Goal: Task Accomplishment & Management: Manage account settings

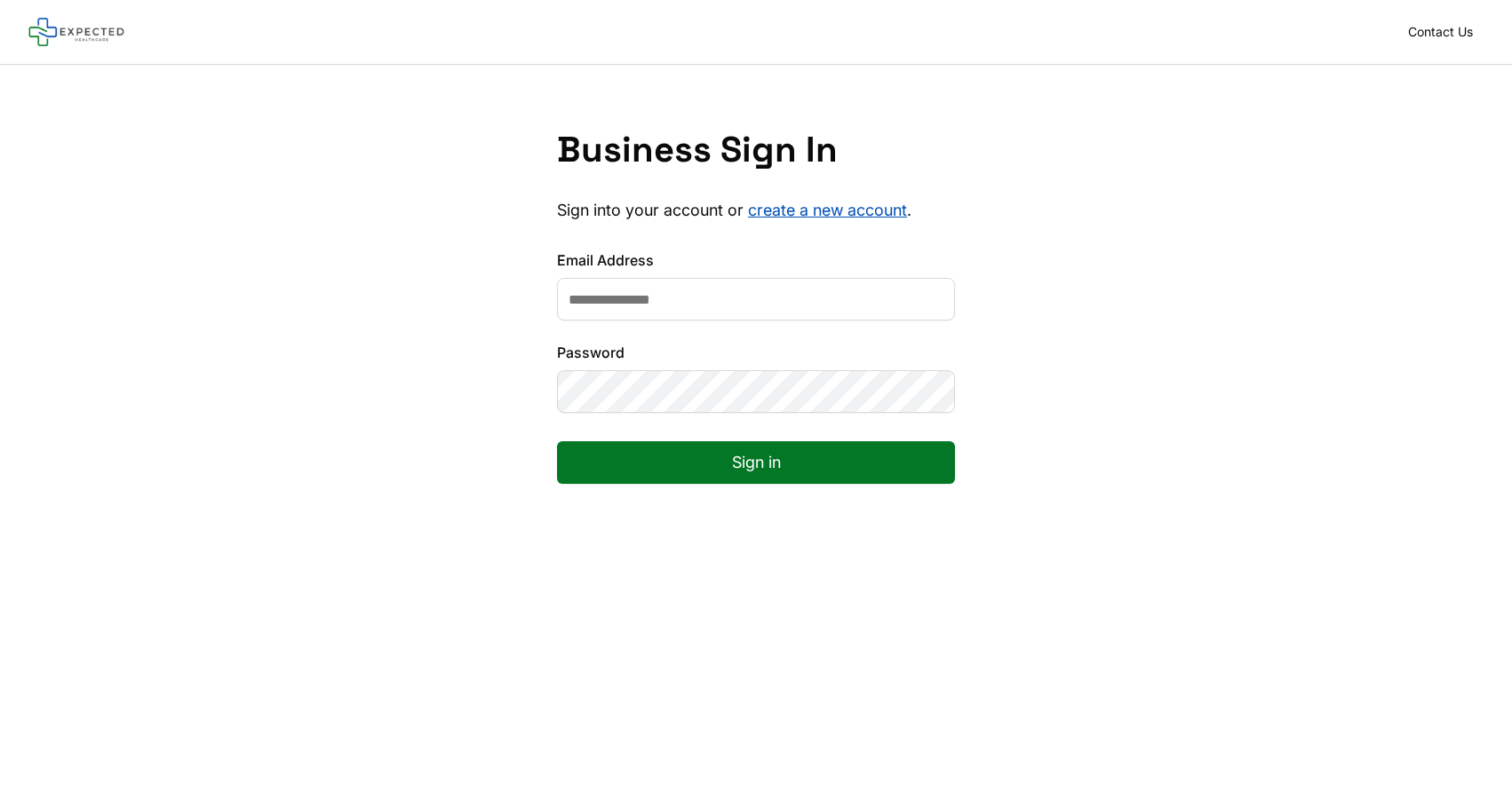
type input "**********"
click at [557, 442] on button "Sign in" at bounding box center [756, 463] width 398 height 43
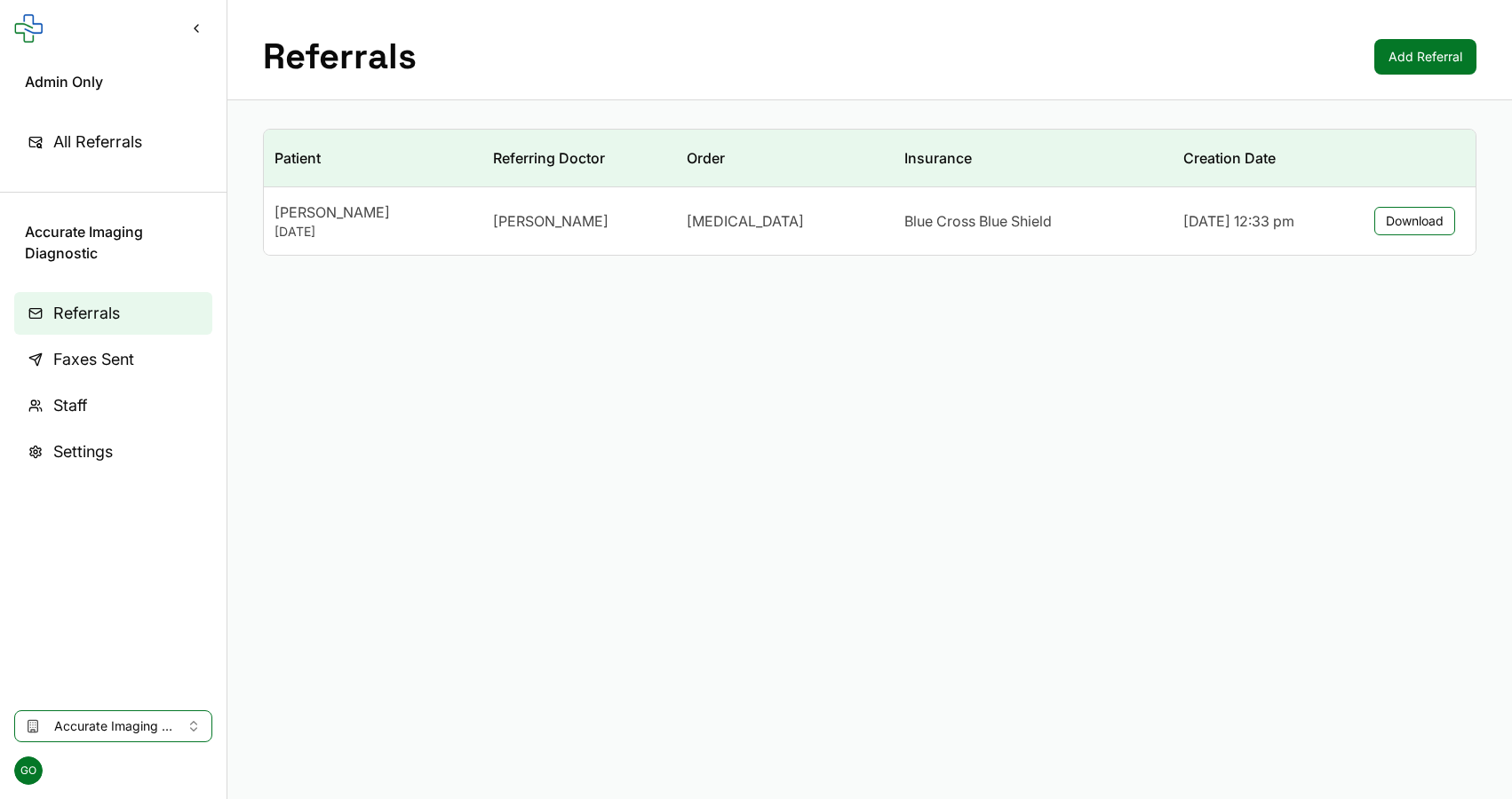
click at [99, 722] on span "Accurate Imaging Diagnostic" at bounding box center [113, 726] width 118 height 17
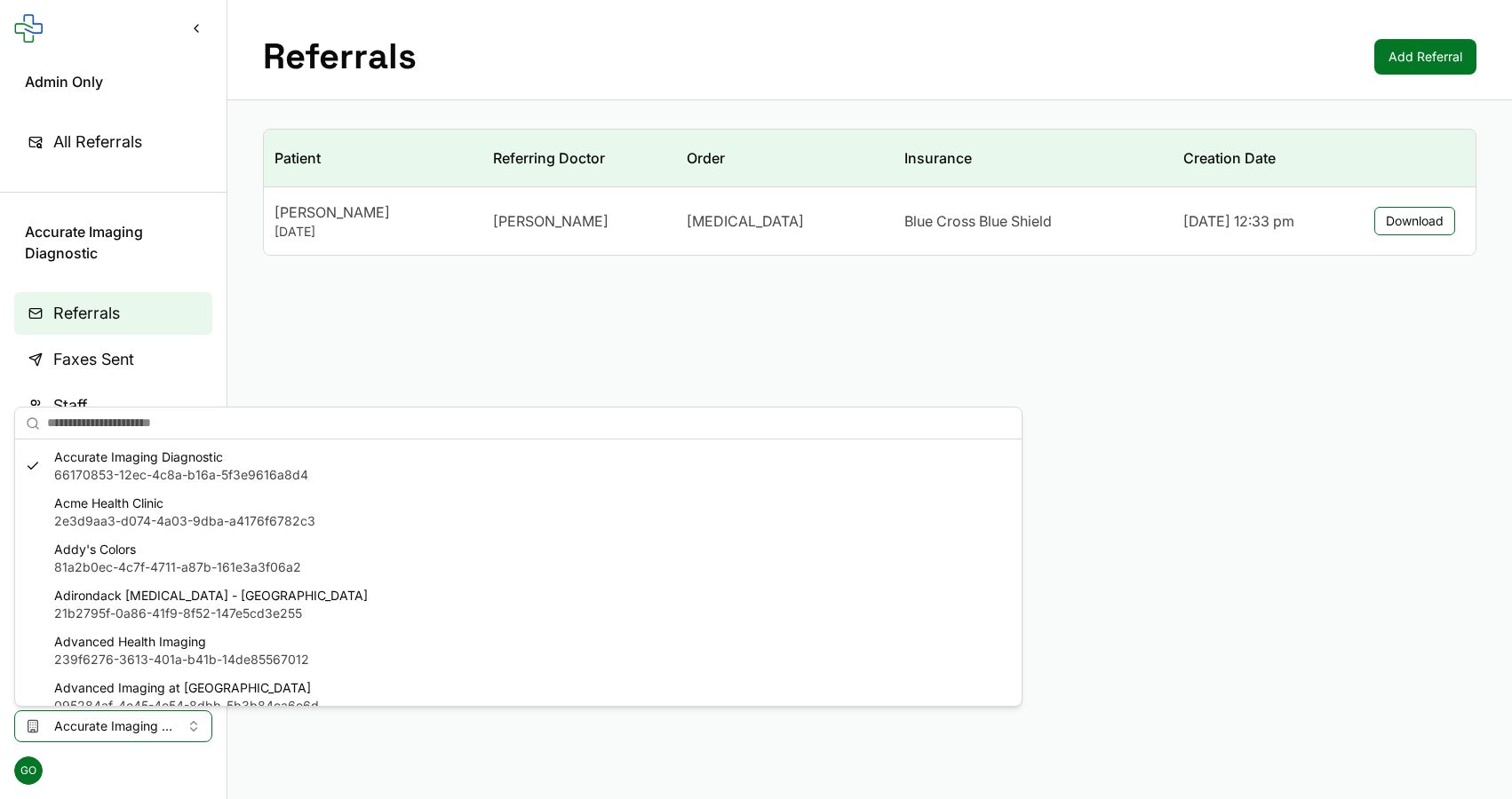
type input "**********"
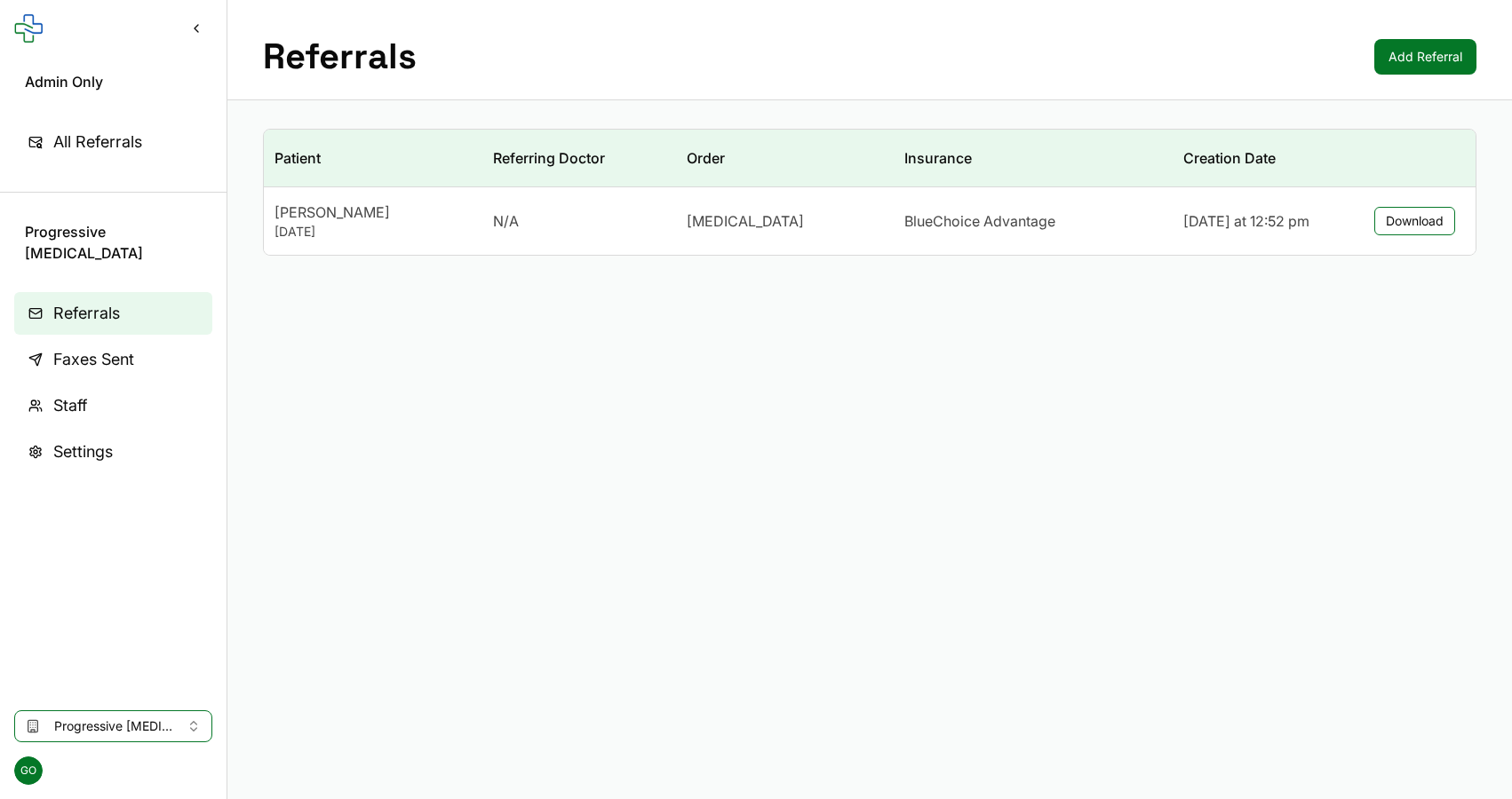
click at [68, 385] on link "Staff" at bounding box center [114, 406] width 198 height 43
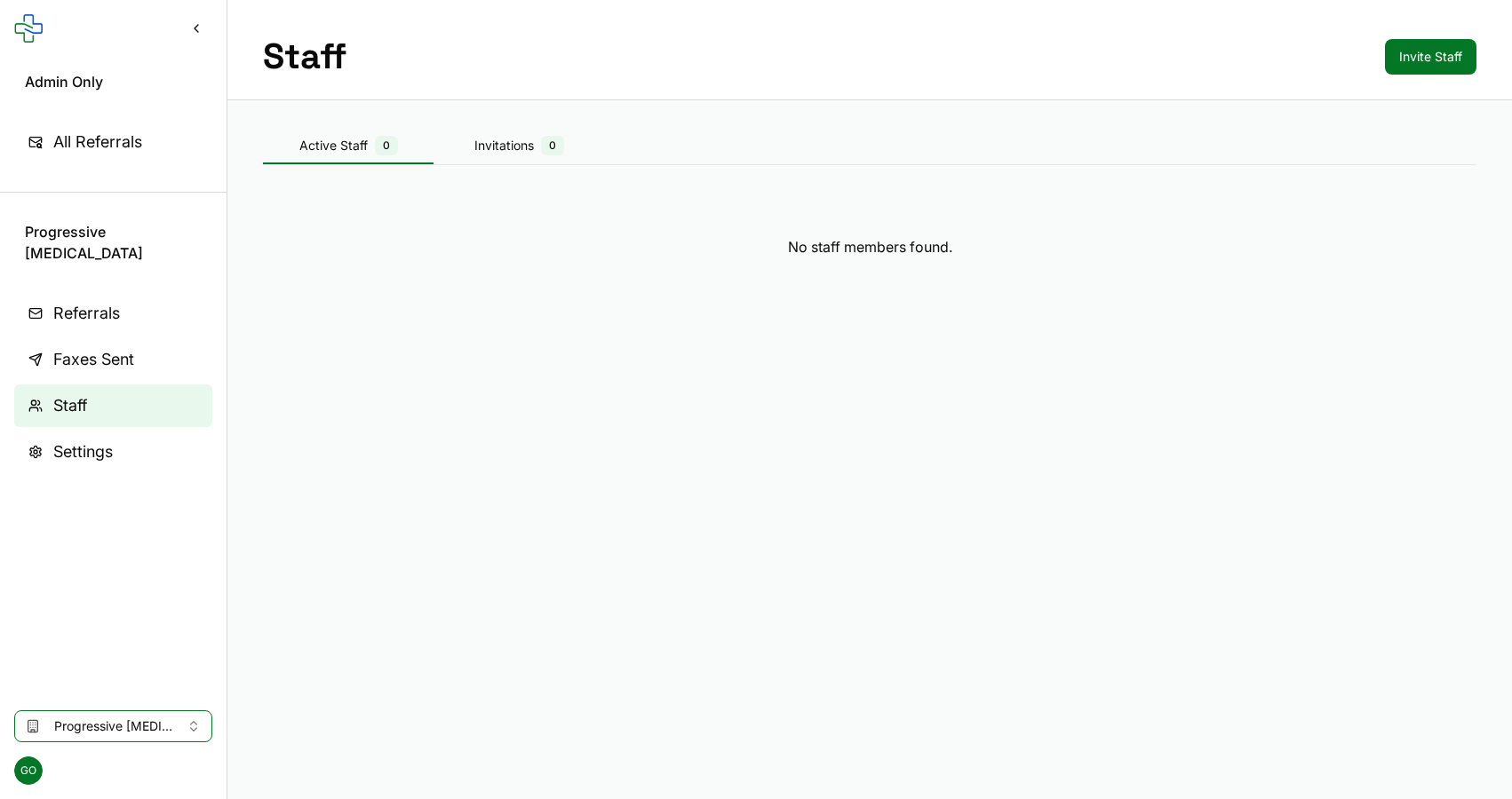
click at [73, 301] on span "Referrals" at bounding box center [86, 313] width 67 height 25
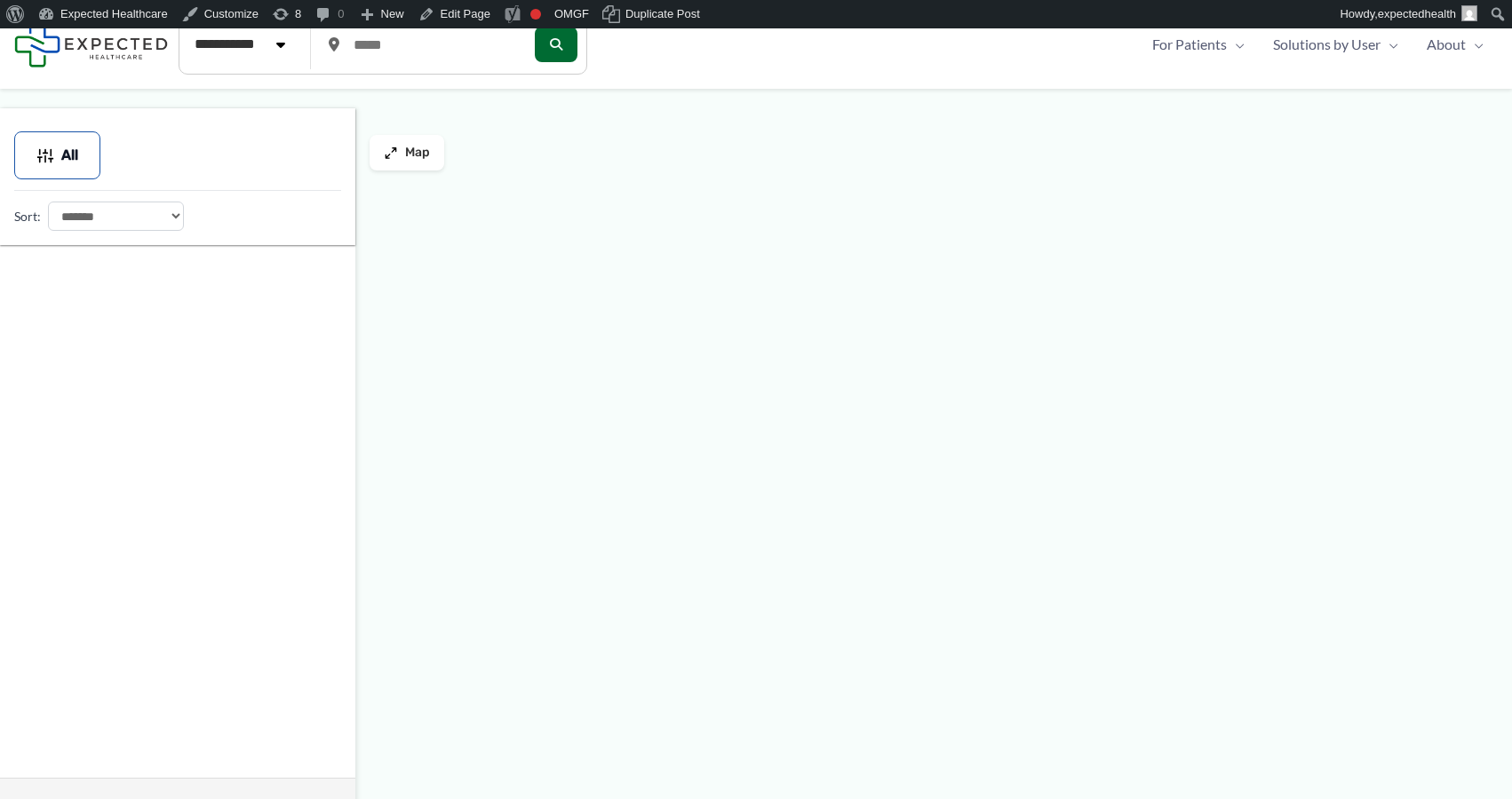
type input "*****"
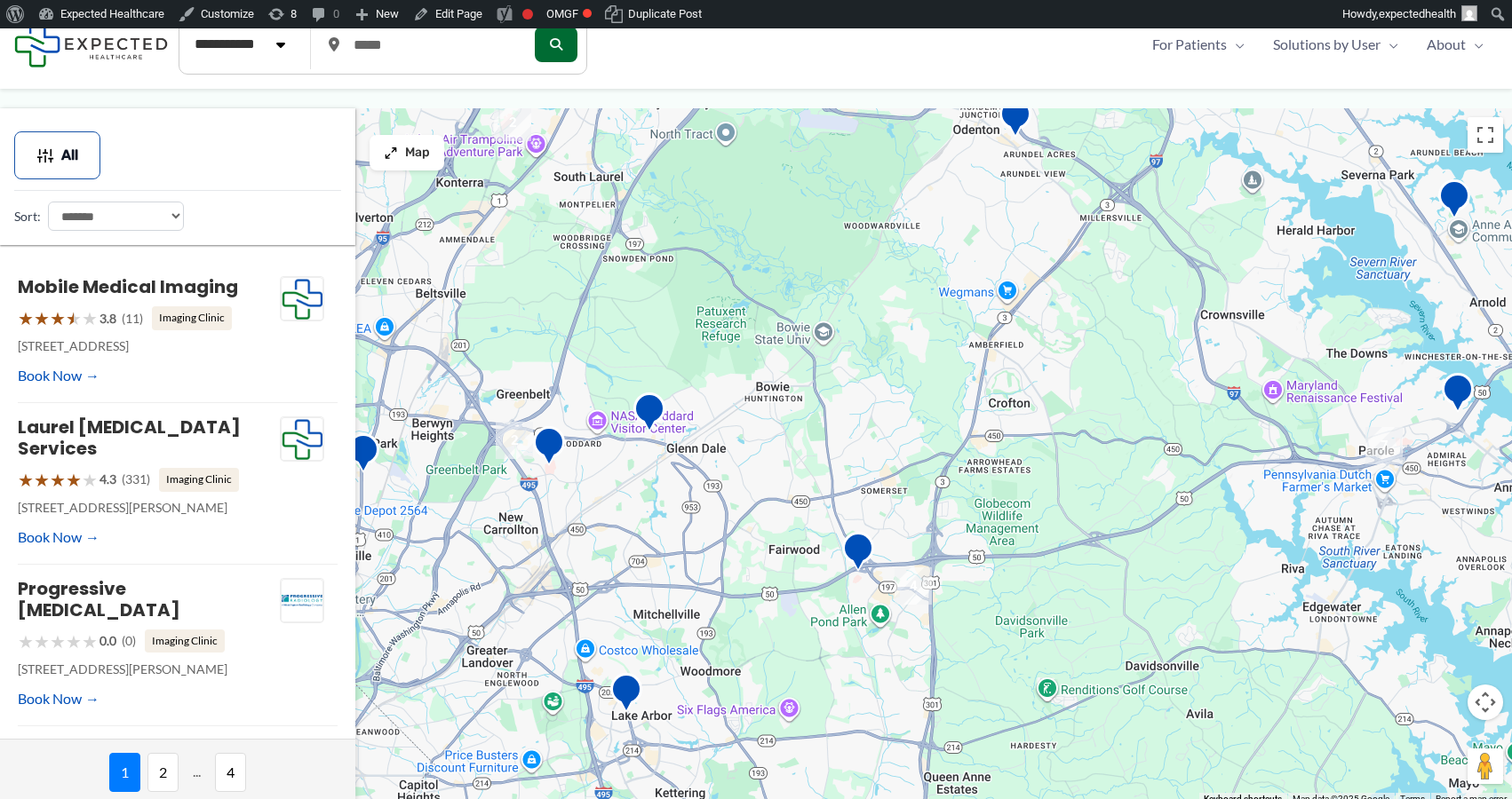
click at [913, 614] on div at bounding box center [756, 456] width 1512 height 697
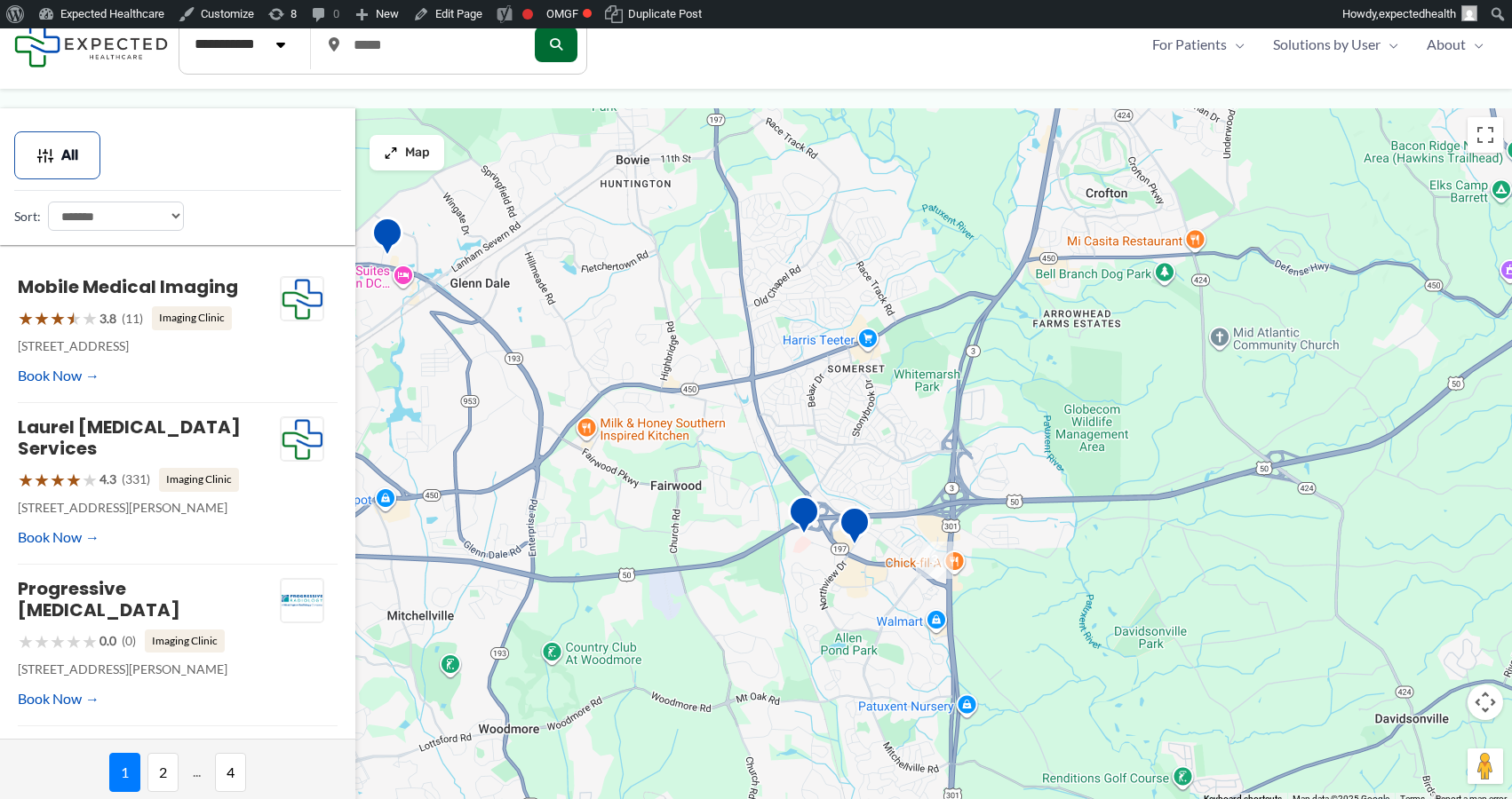
click at [913, 614] on div at bounding box center [756, 456] width 1512 height 697
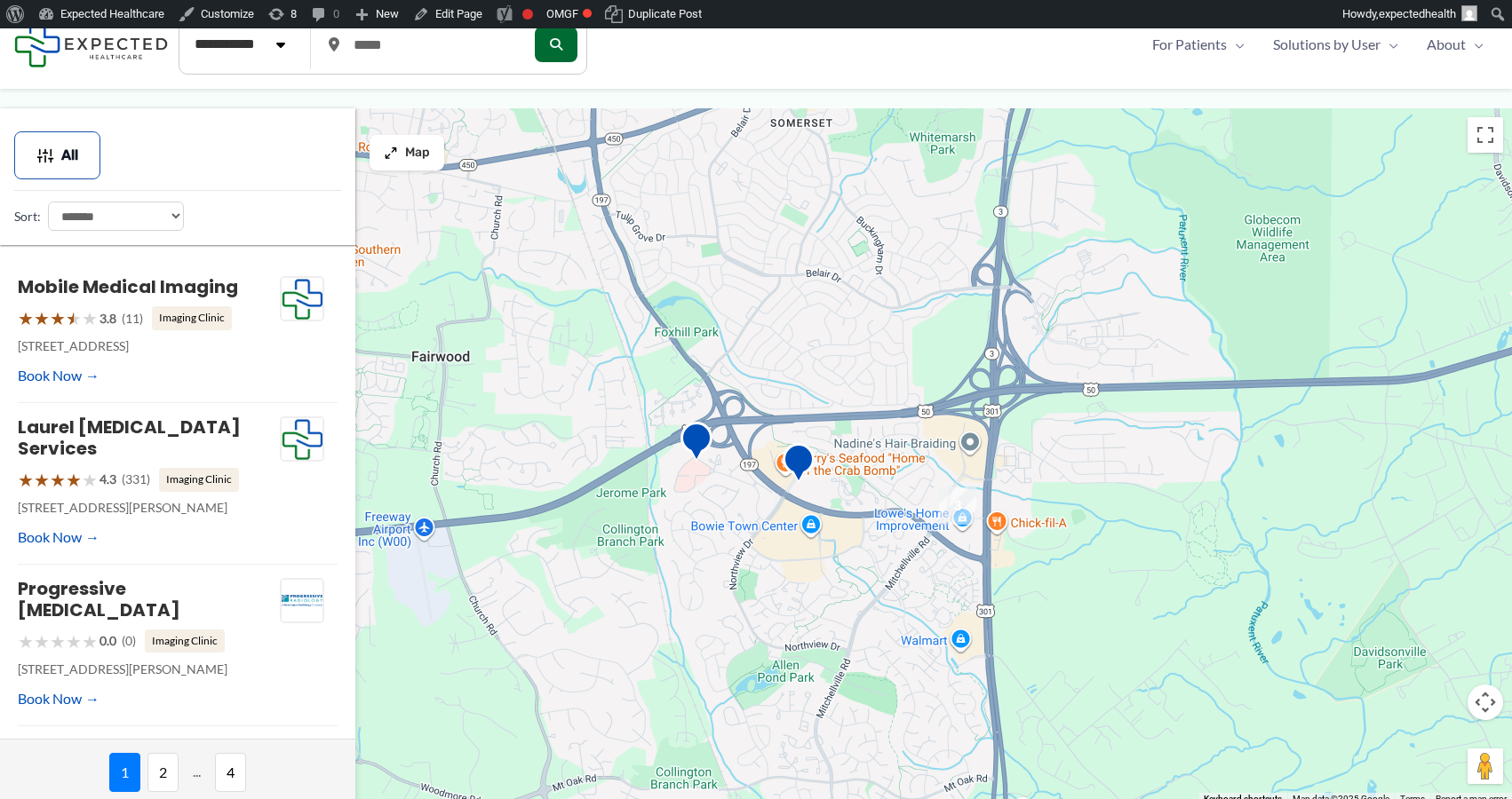
click at [768, 551] on div at bounding box center [756, 456] width 1512 height 697
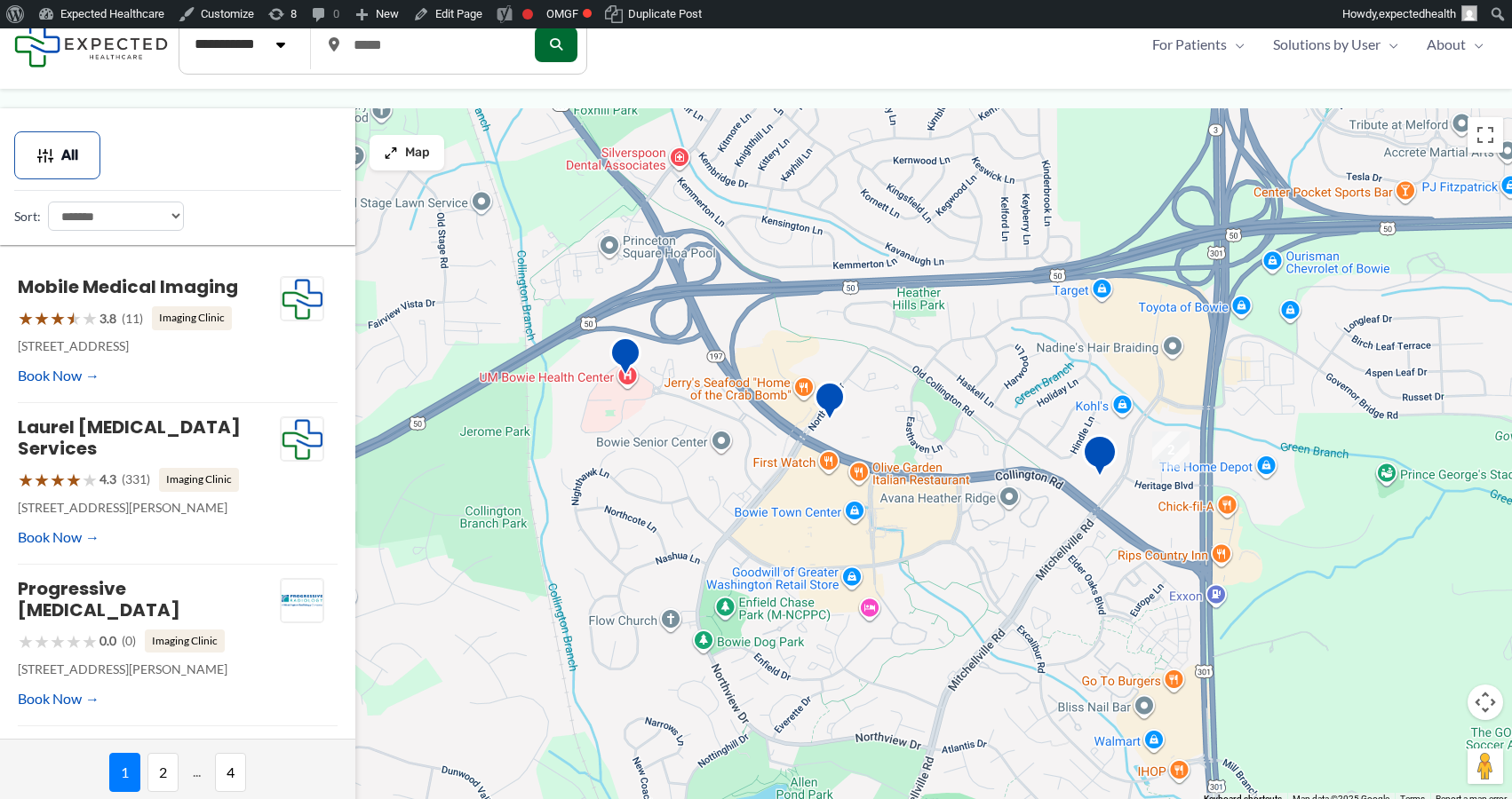
click at [1113, 460] on img "Community Radiology Associates | Bowie South" at bounding box center [1100, 458] width 36 height 49
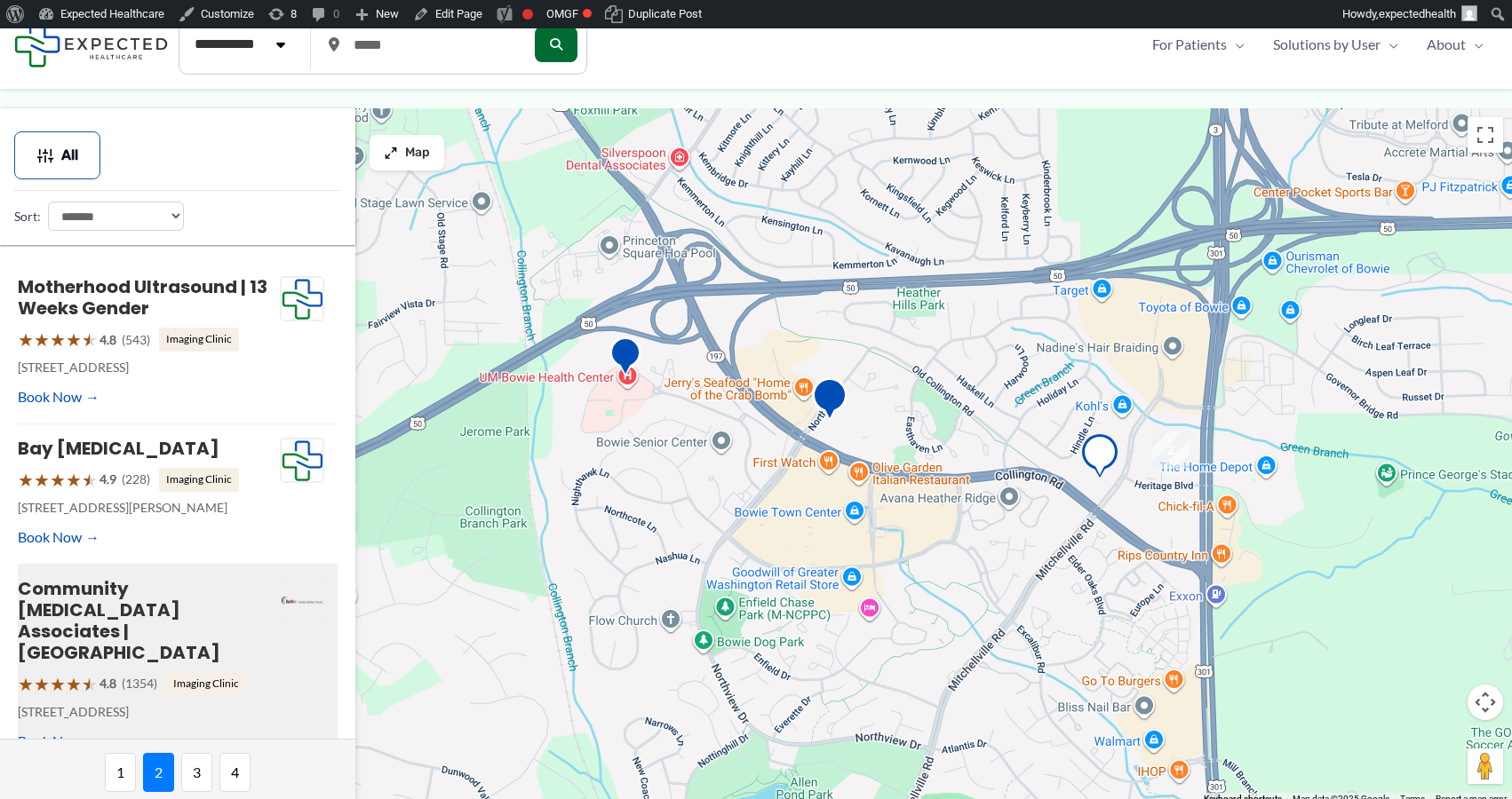
click at [838, 399] on img "Chesapeake Medical Imaging" at bounding box center [829, 401] width 36 height 49
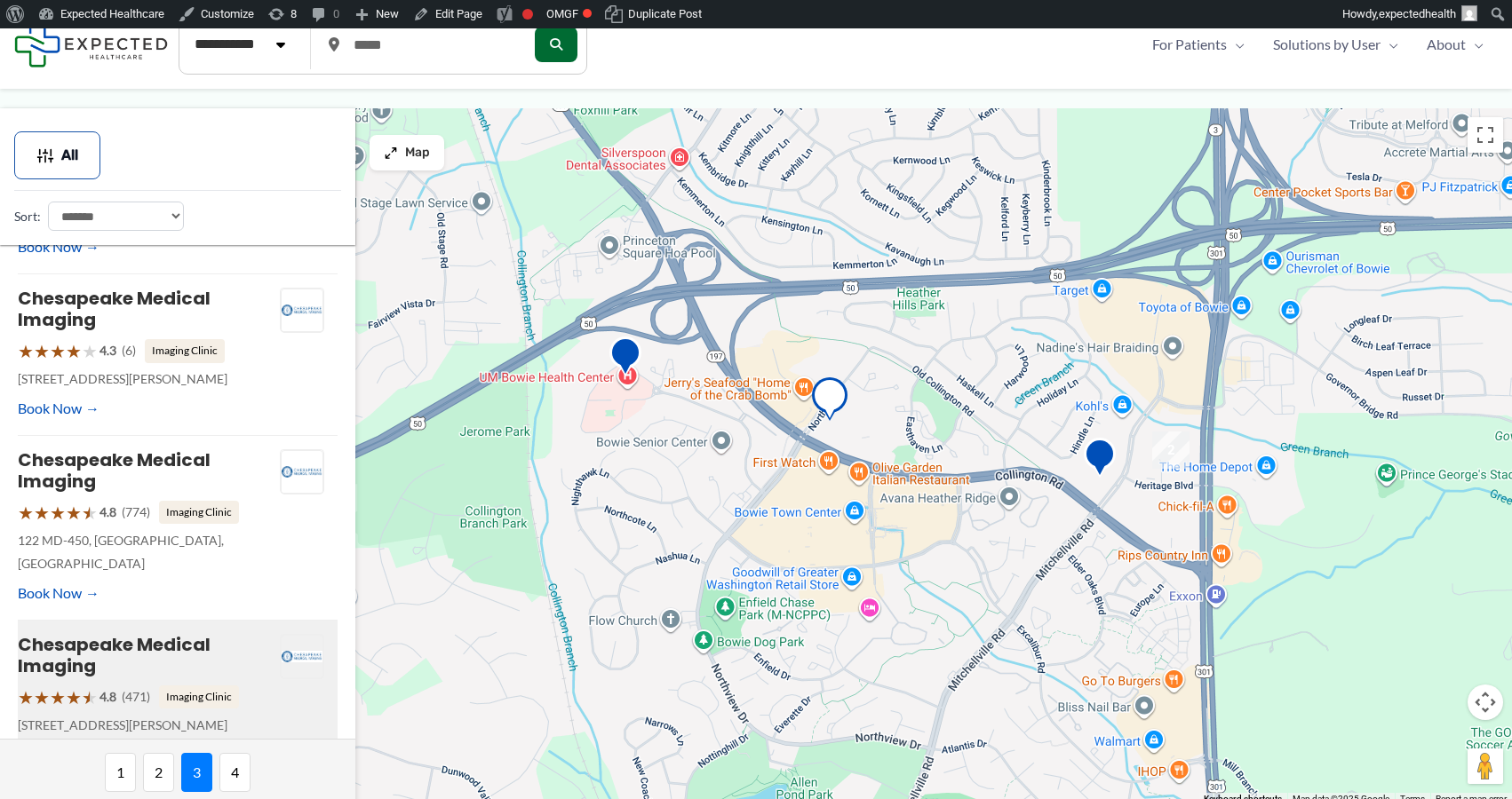
scroll to position [170, 0]
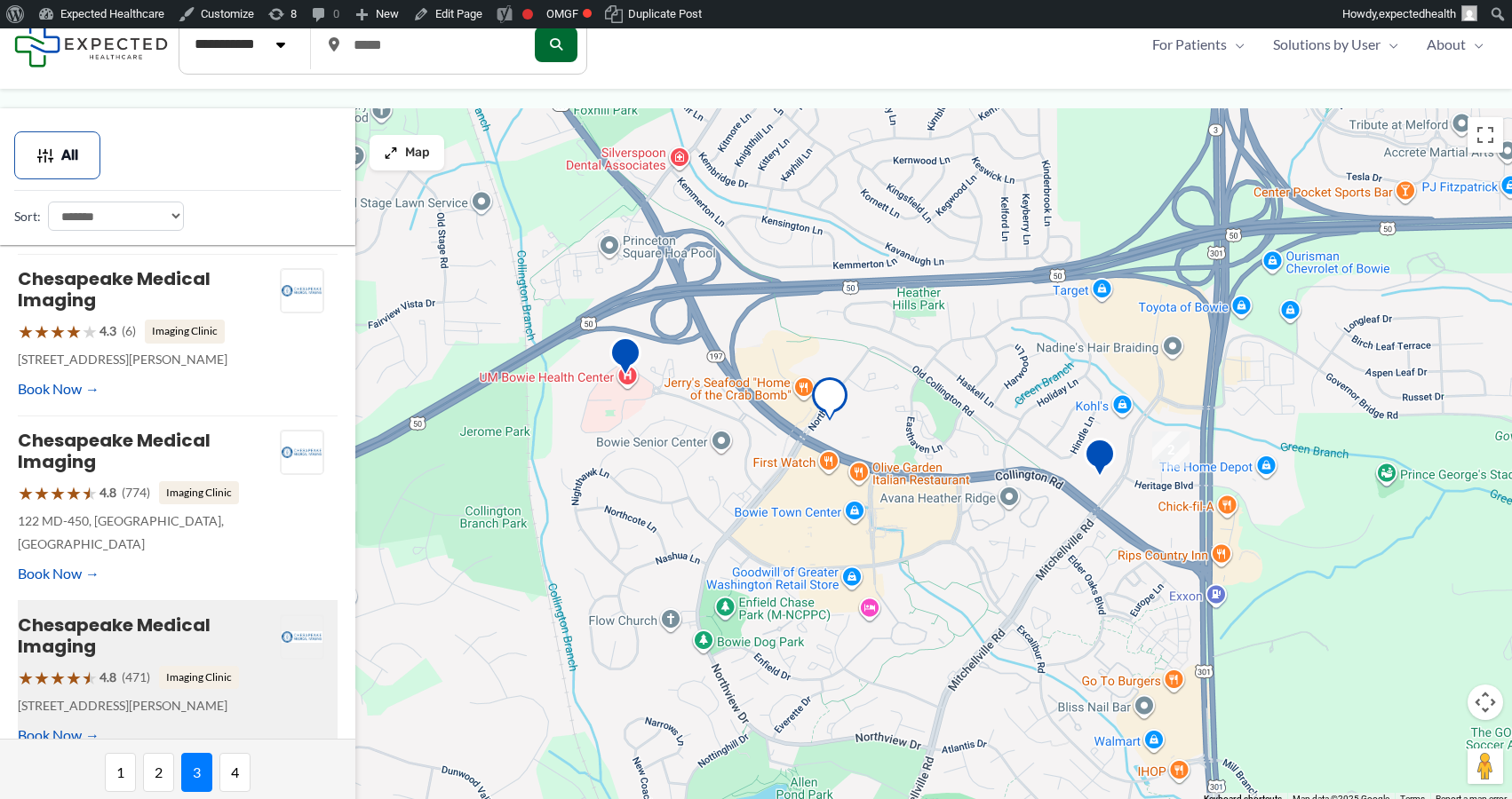
click at [626, 359] on img "Community Radiology Associates | Bowie Radiology Services" at bounding box center [625, 358] width 32 height 45
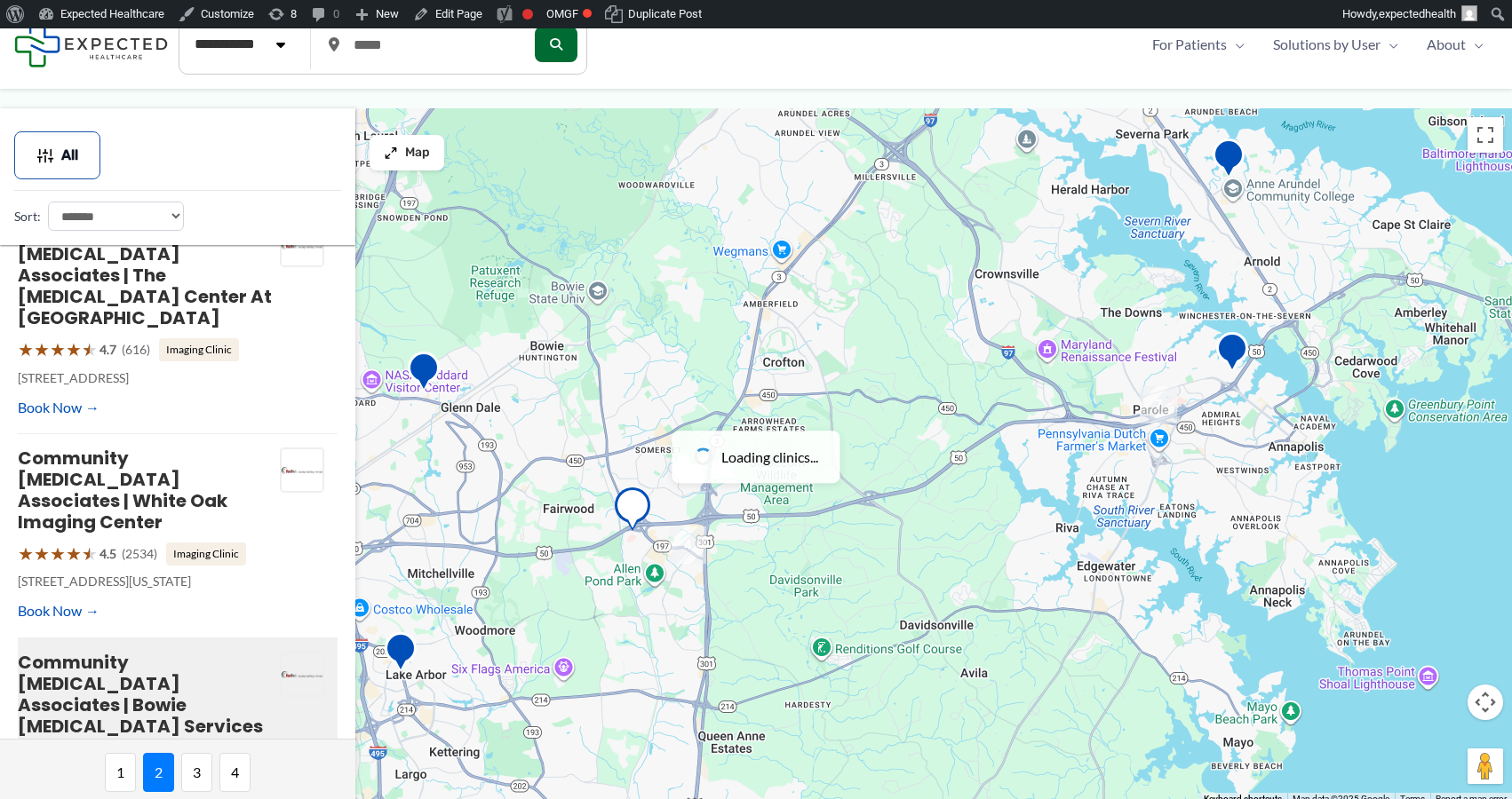
scroll to position [0, 0]
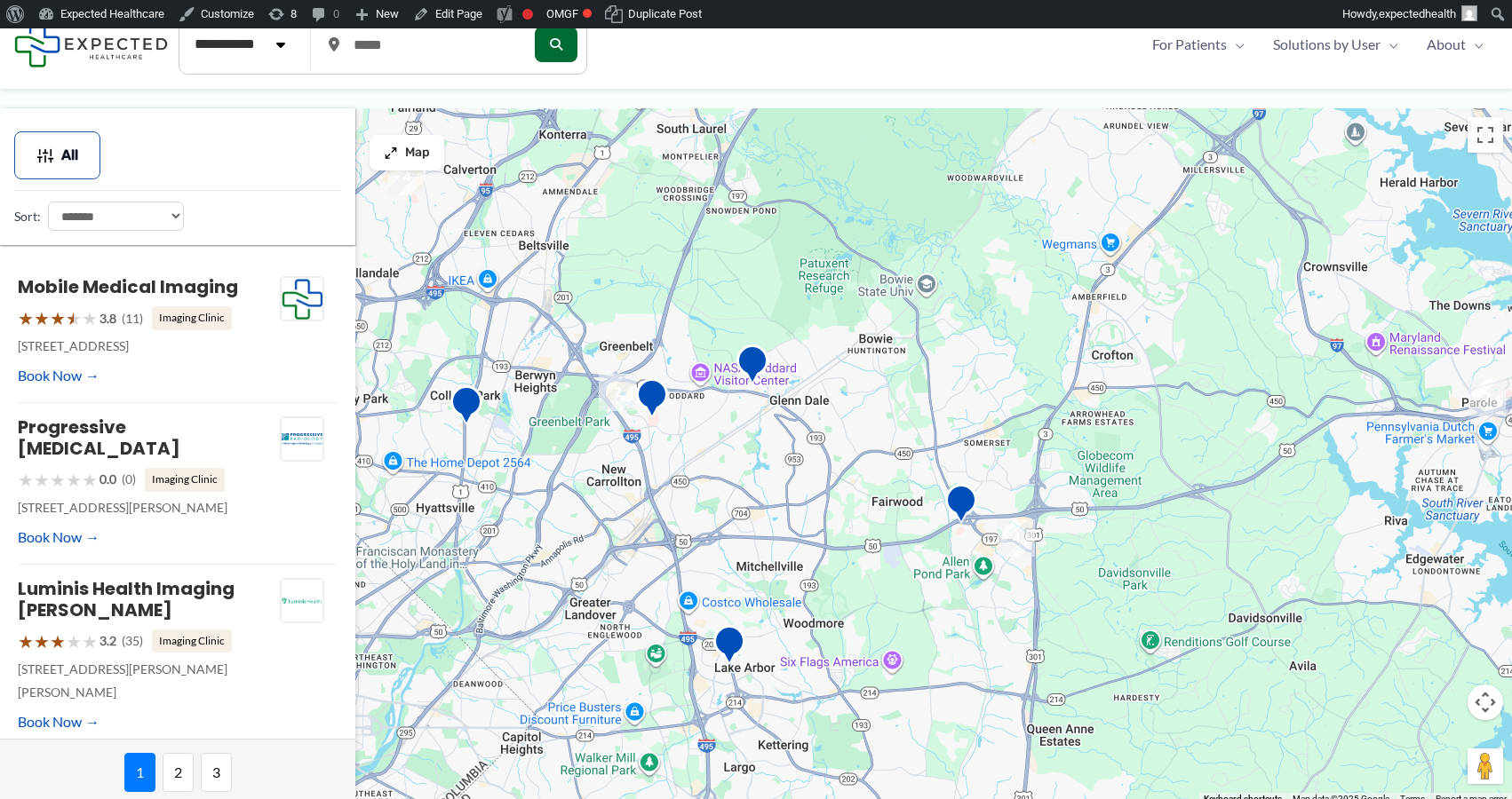
drag, startPoint x: 594, startPoint y: 590, endPoint x: 946, endPoint y: 583, distance: 352.1
click at [946, 583] on div at bounding box center [756, 456] width 1512 height 697
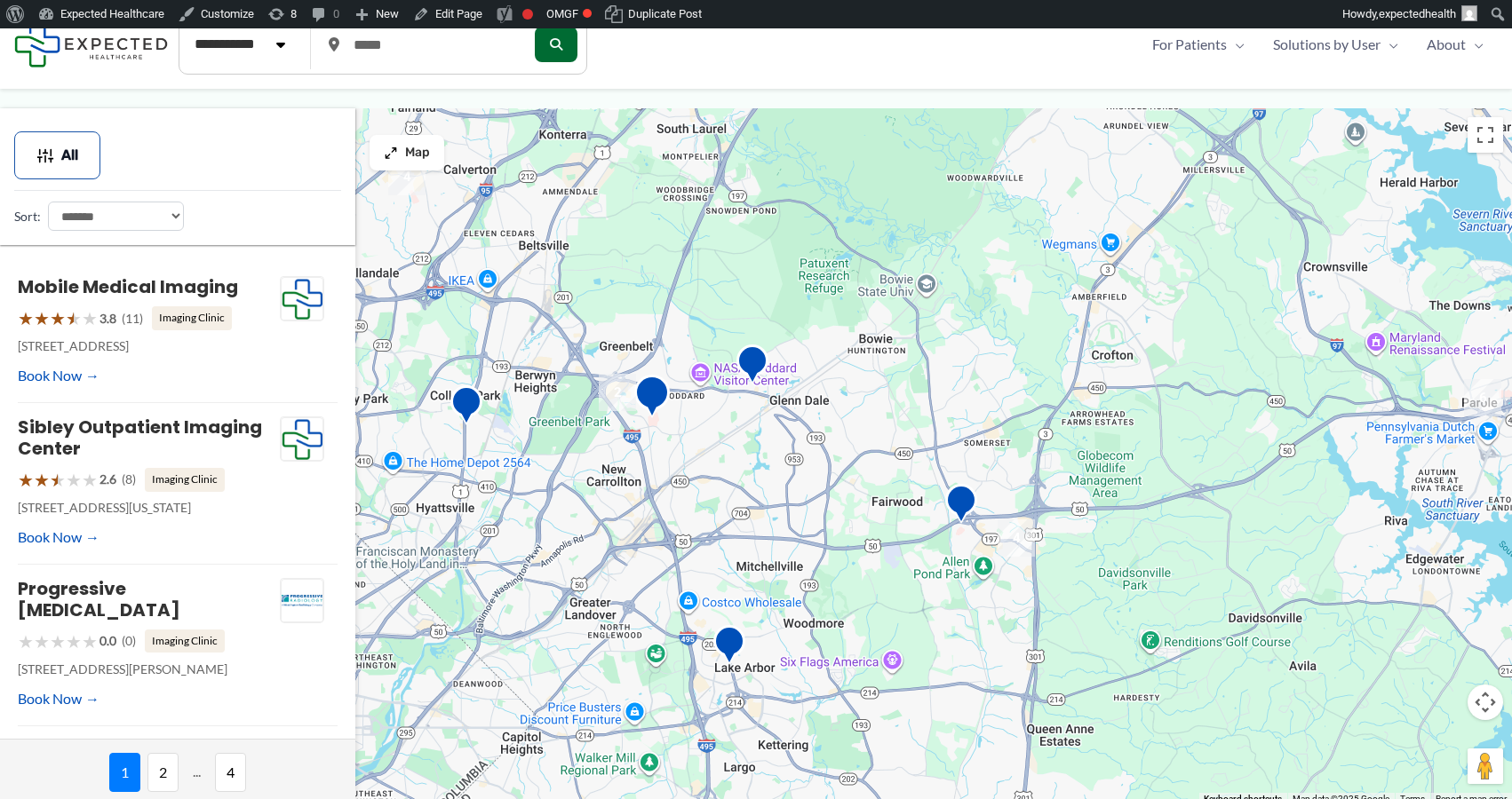
click at [656, 394] on img "Luminis Health Breast Imaging Lanham" at bounding box center [652, 399] width 36 height 49
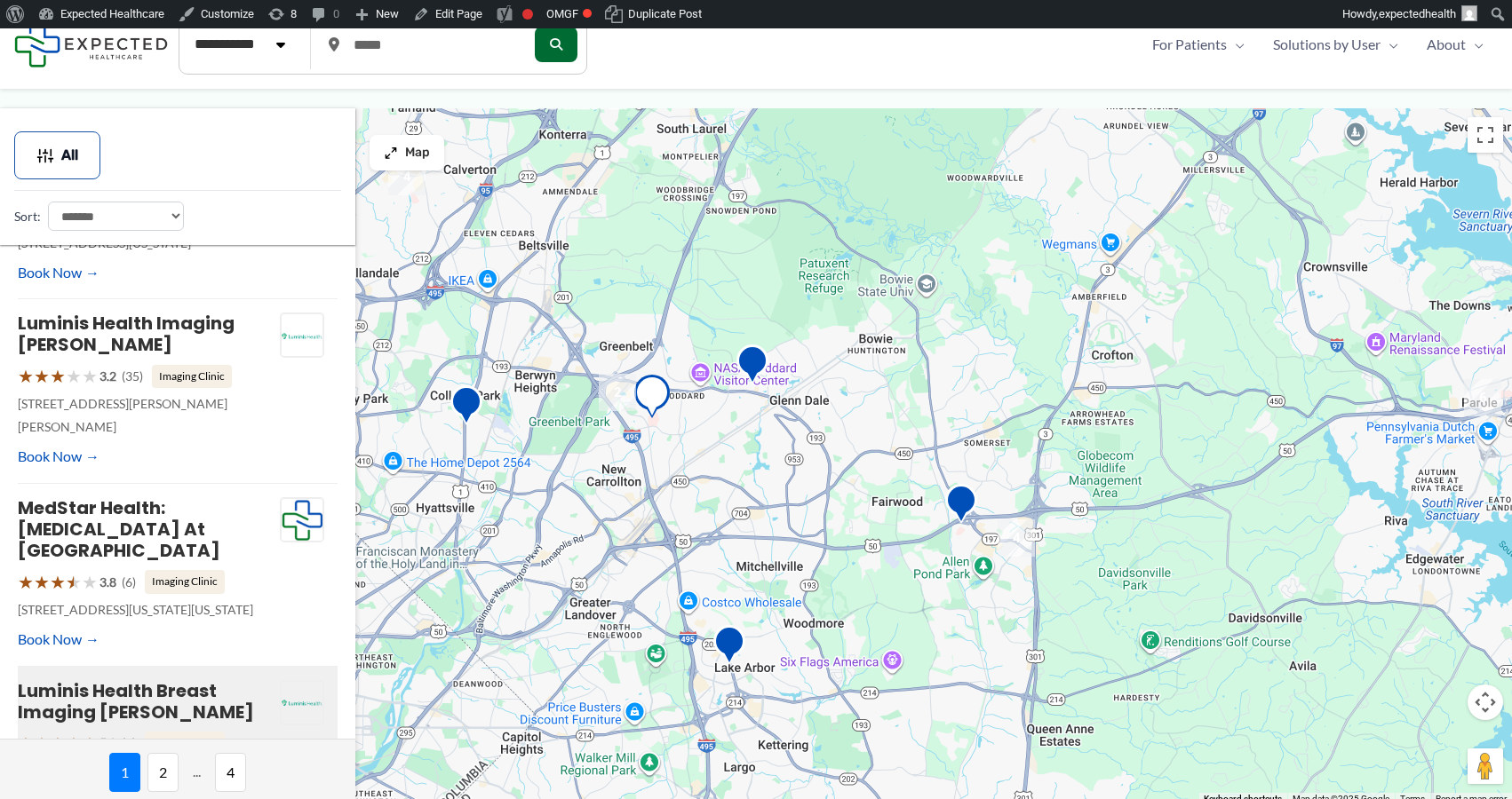
scroll to position [796, 0]
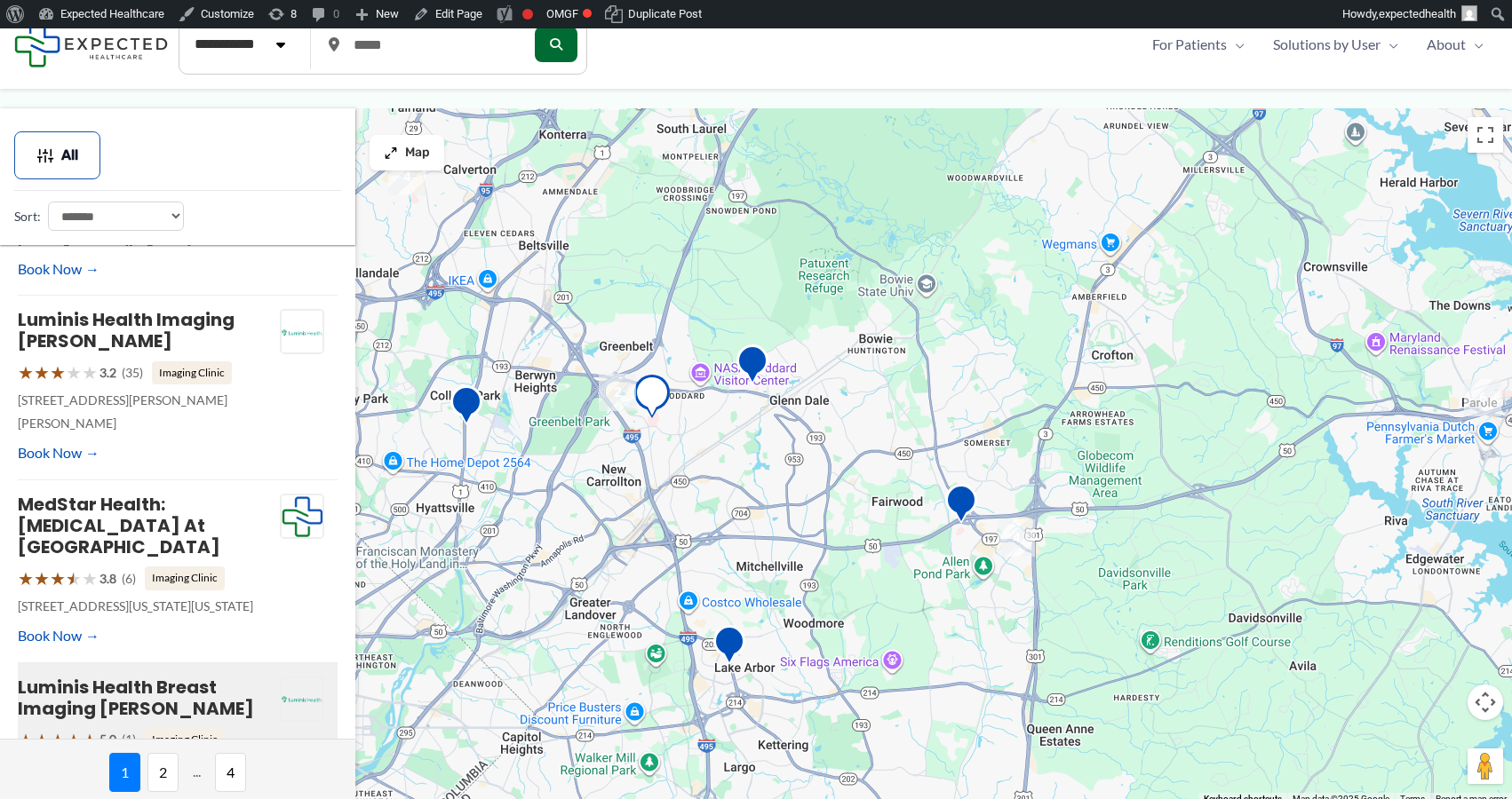
click at [615, 393] on img "2" at bounding box center [617, 392] width 38 height 38
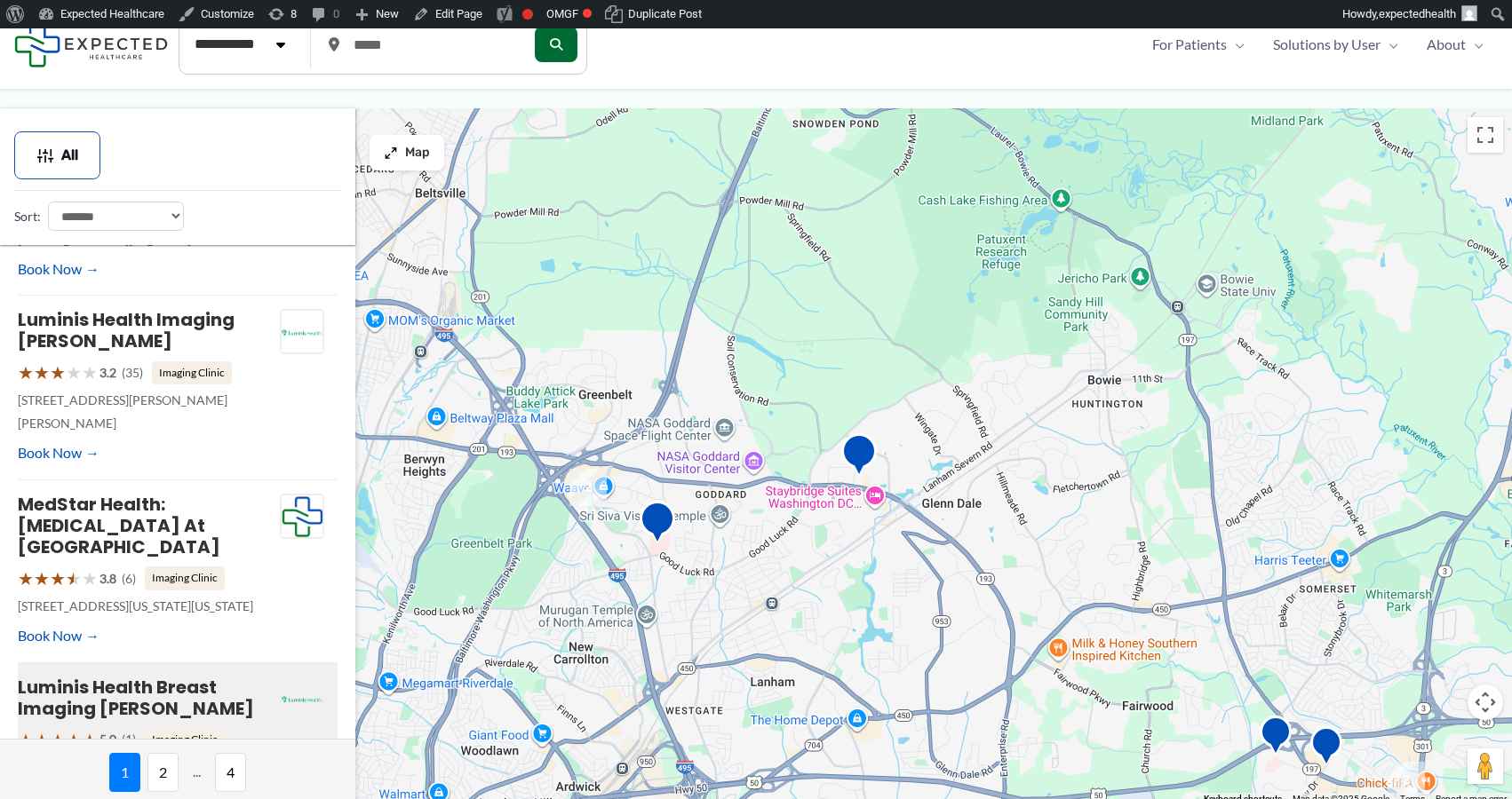
click at [849, 451] on img "Progressive Radiology" at bounding box center [859, 457] width 36 height 49
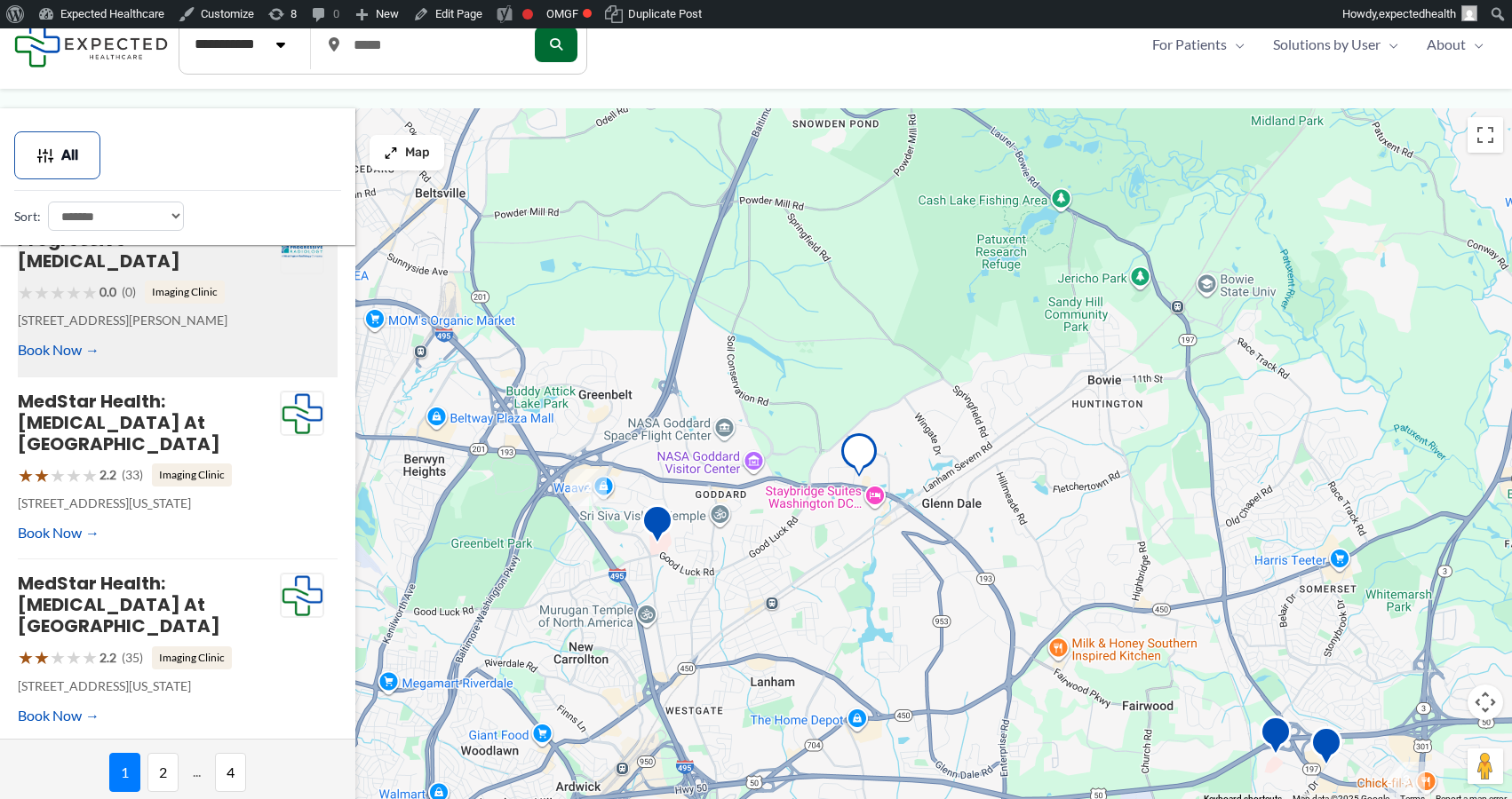
scroll to position [319, 0]
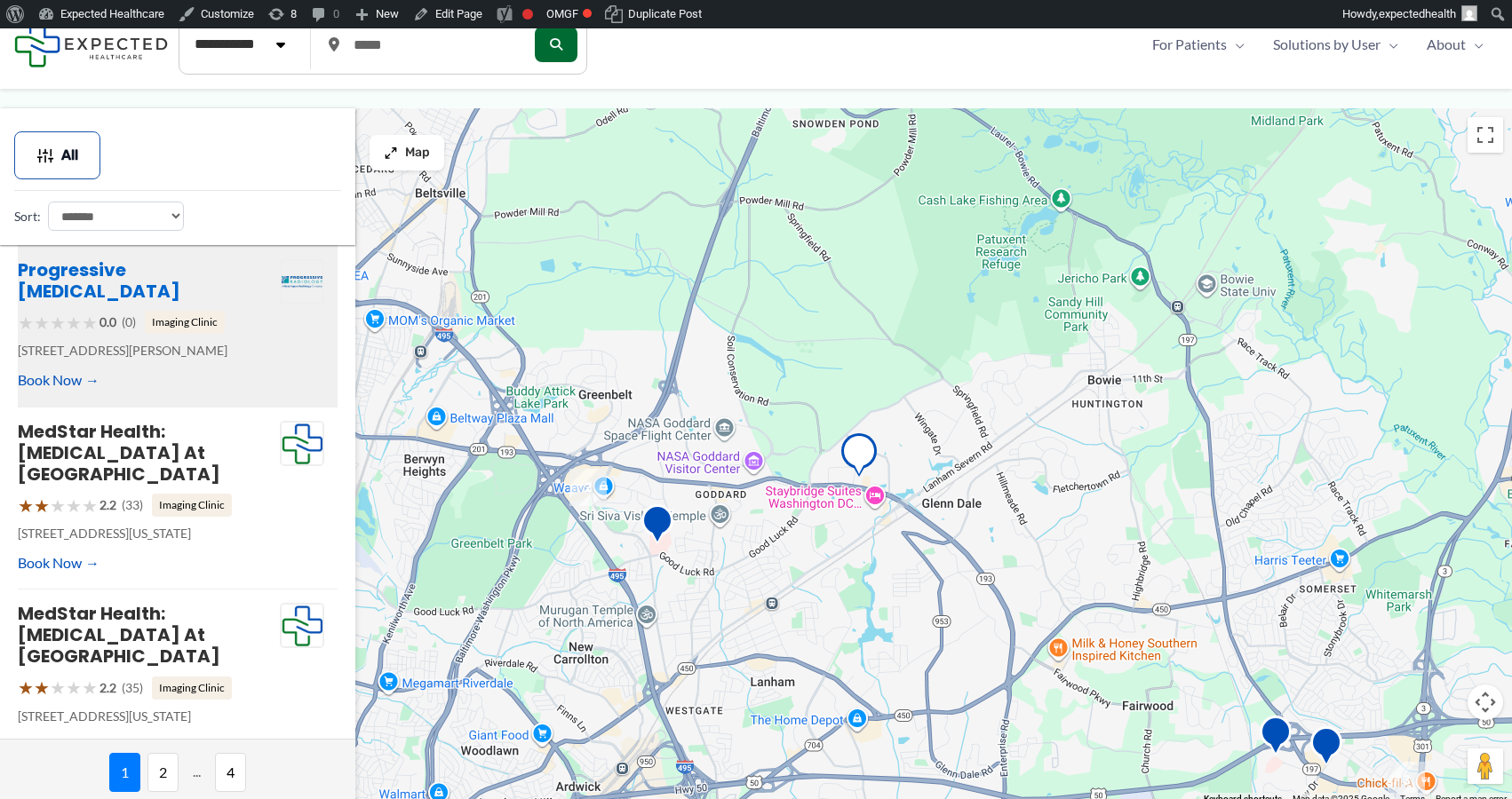
click at [102, 264] on link "Progressive Radiology" at bounding box center [98, 280] width 162 height 46
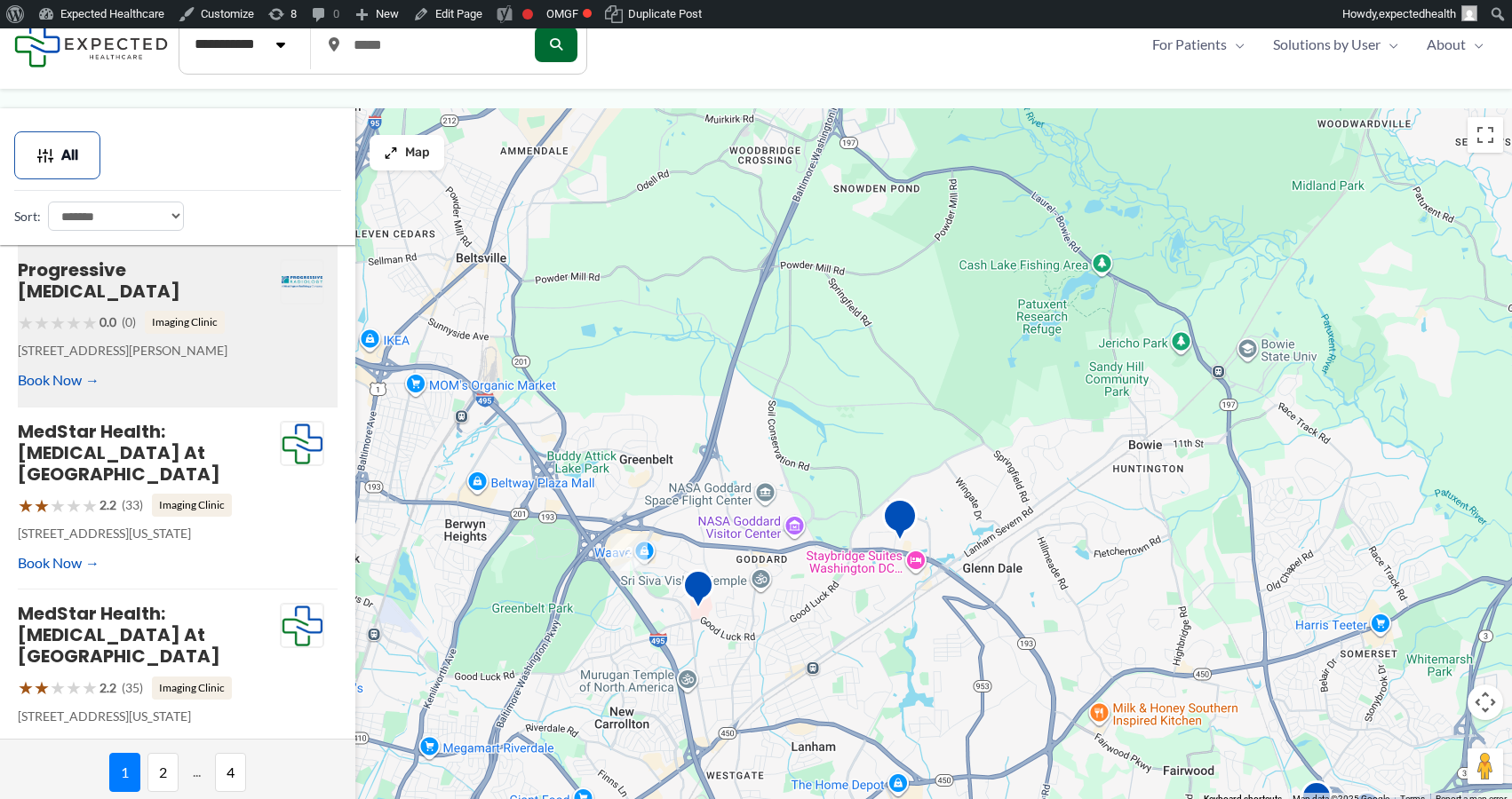
drag, startPoint x: 536, startPoint y: 630, endPoint x: 745, endPoint y: 616, distance: 209.5
click at [745, 616] on div at bounding box center [756, 456] width 1512 height 697
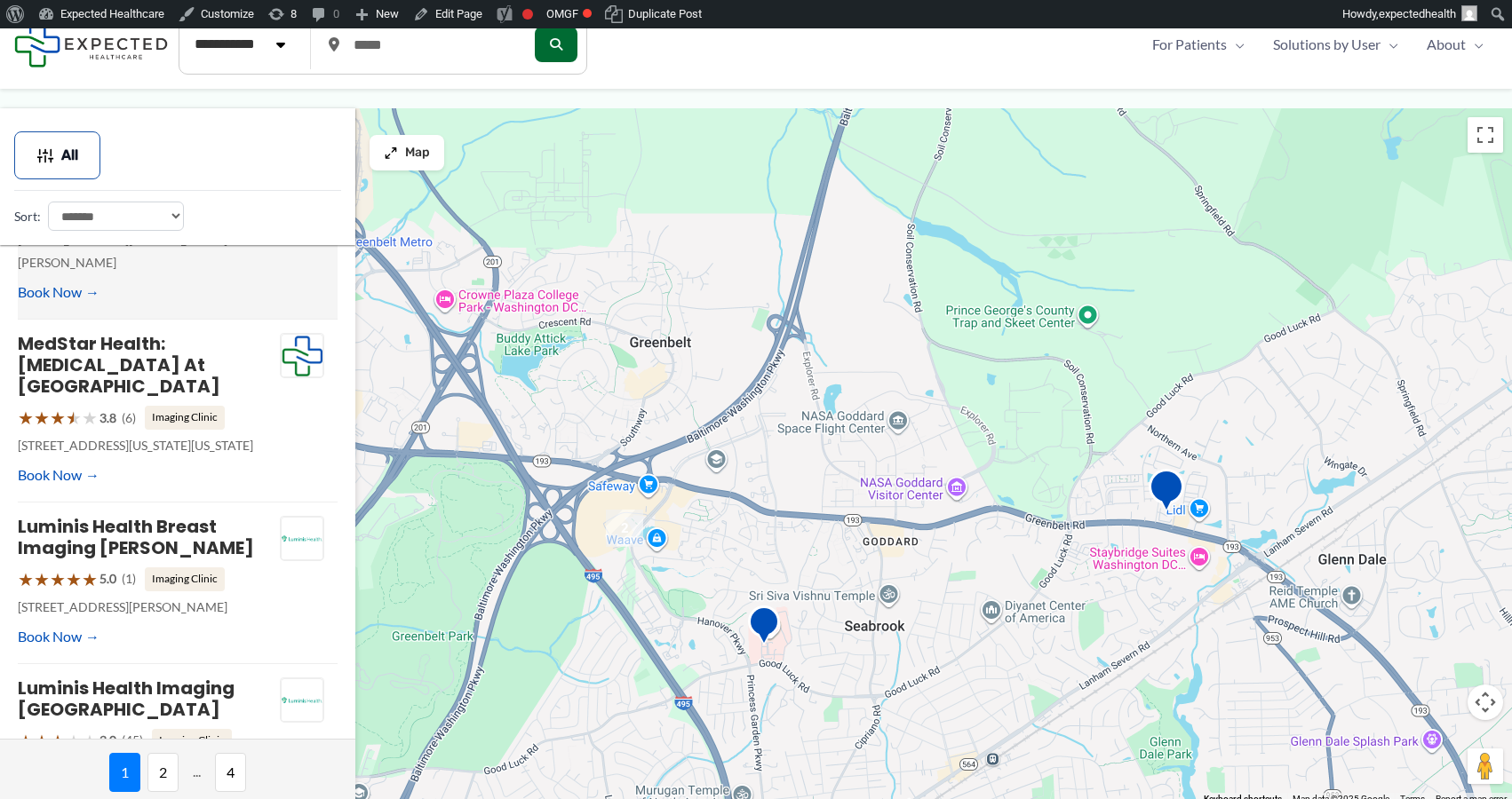
scroll to position [1027, 0]
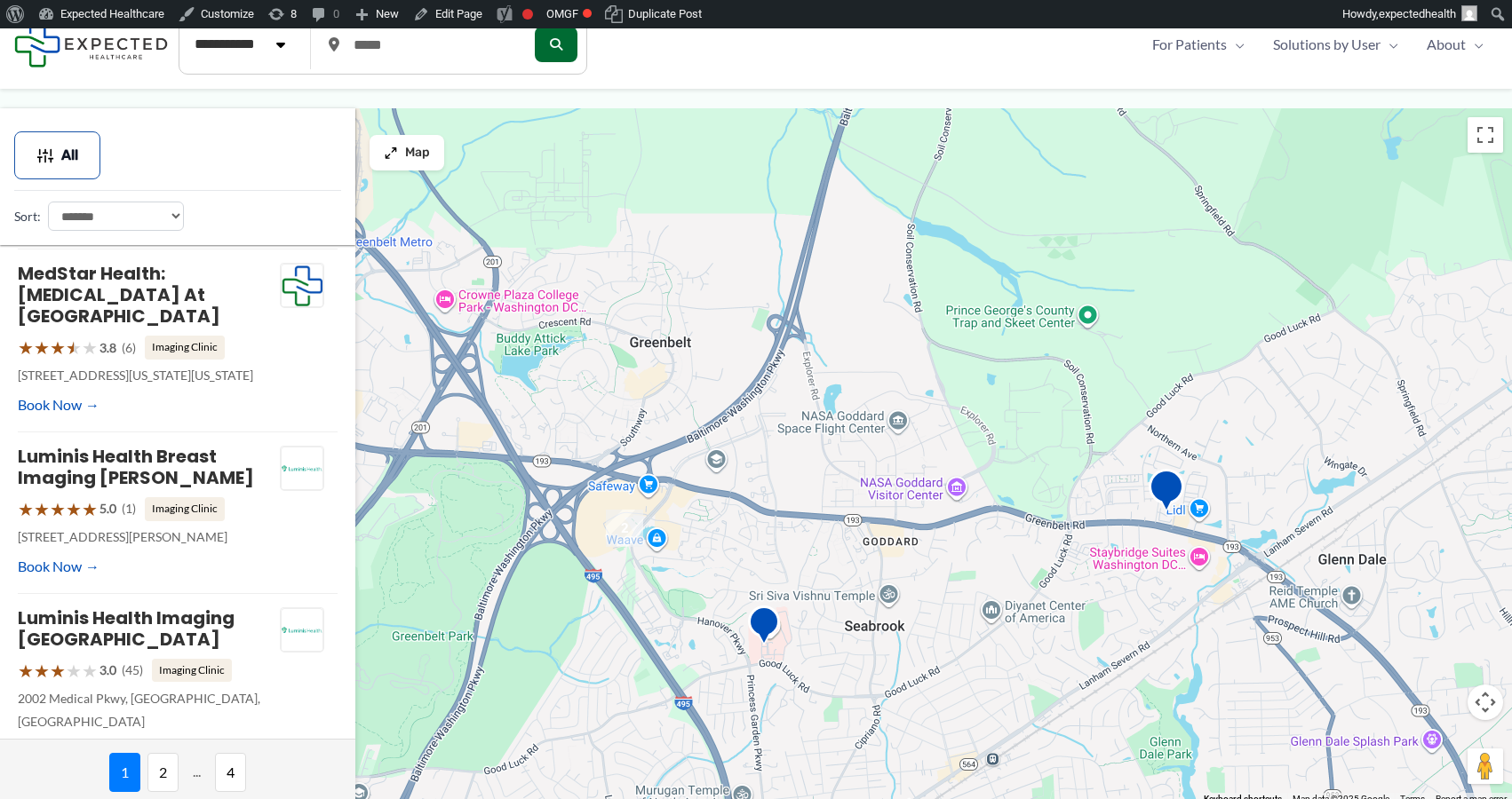
click at [624, 525] on img "2" at bounding box center [624, 528] width 38 height 38
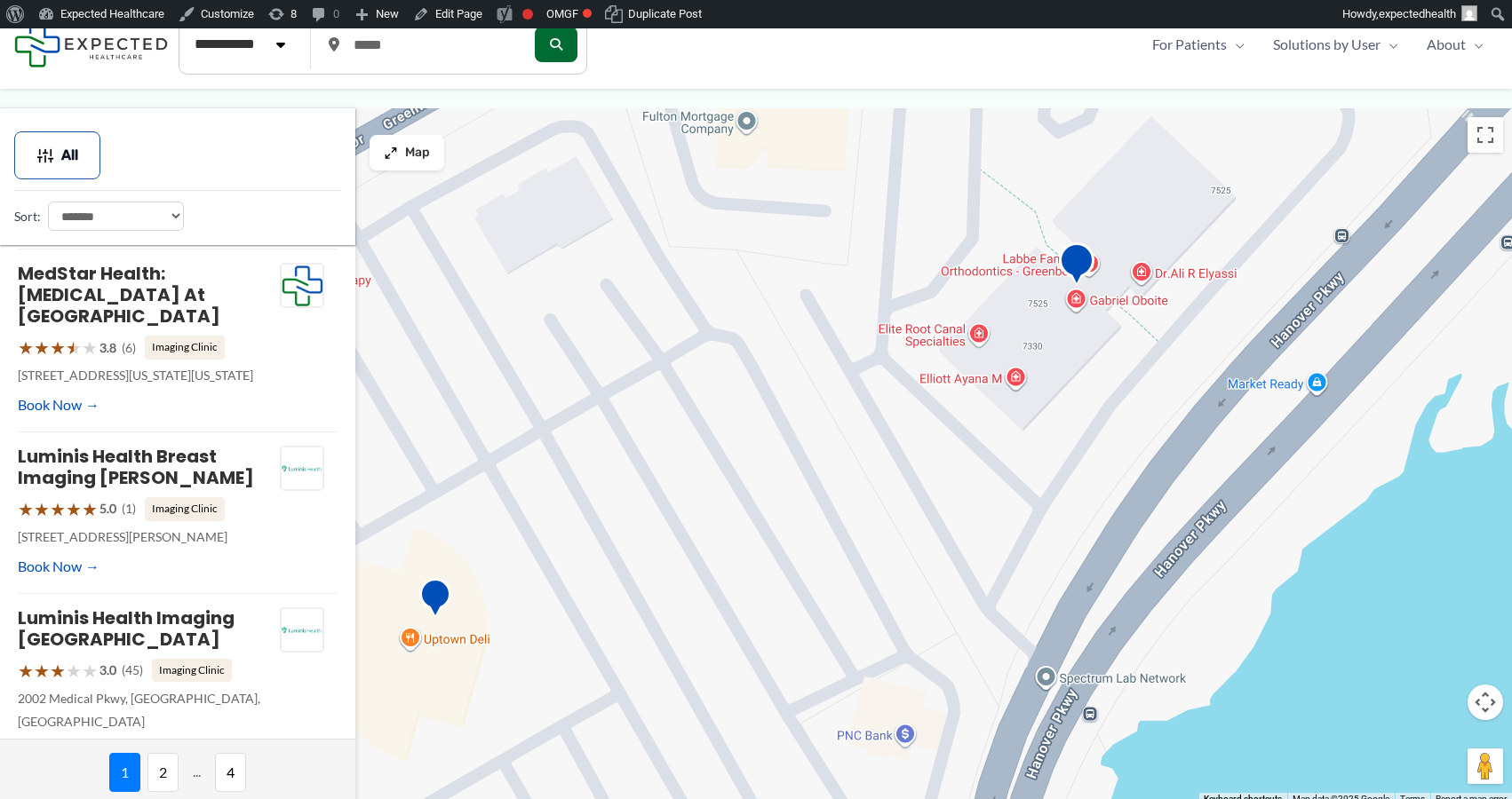
click at [1078, 264] on img "Community Radiology Associates | The MRI Center at Greenbelt" at bounding box center [1076, 267] width 36 height 49
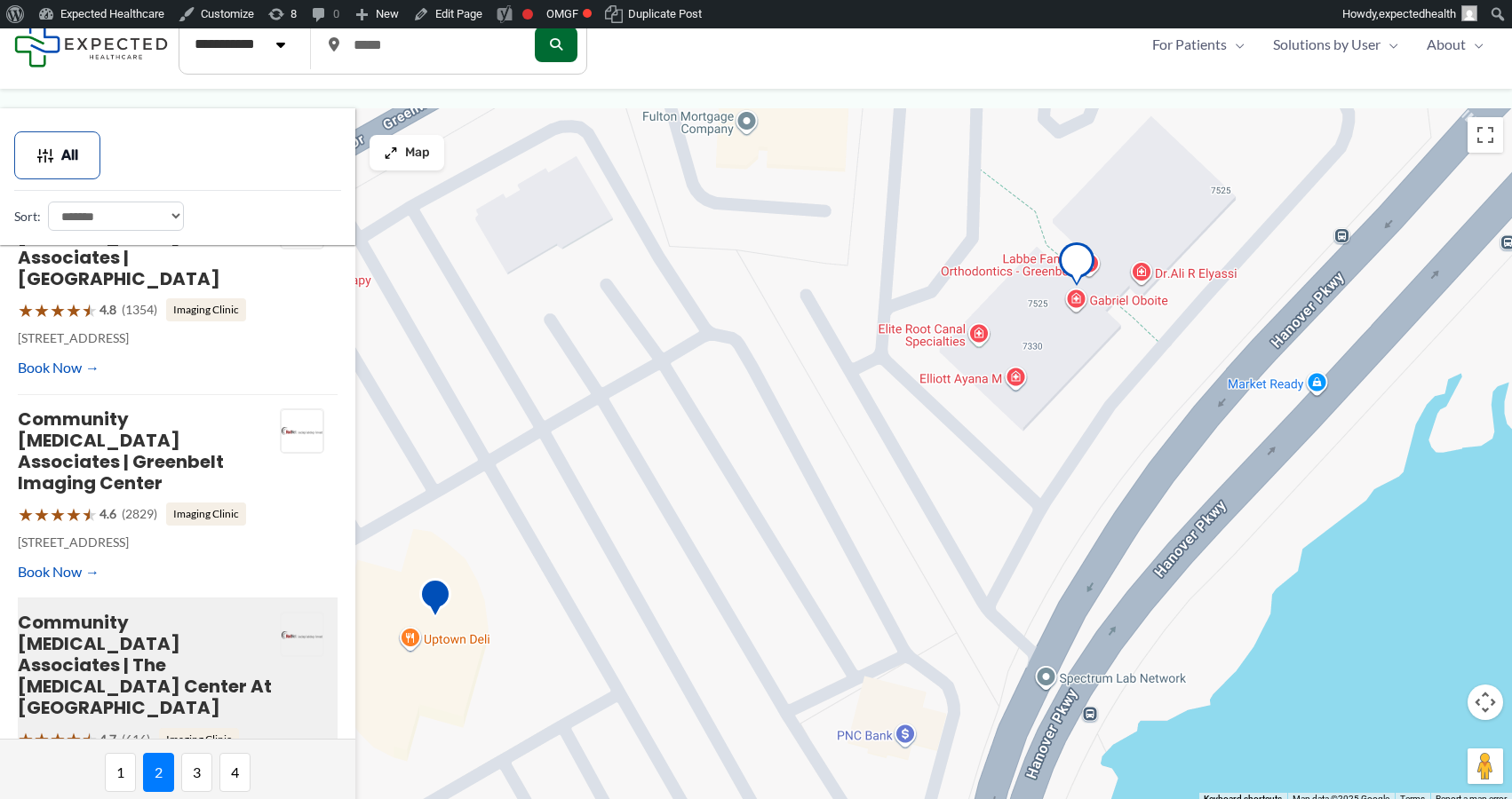
scroll to position [399, 0]
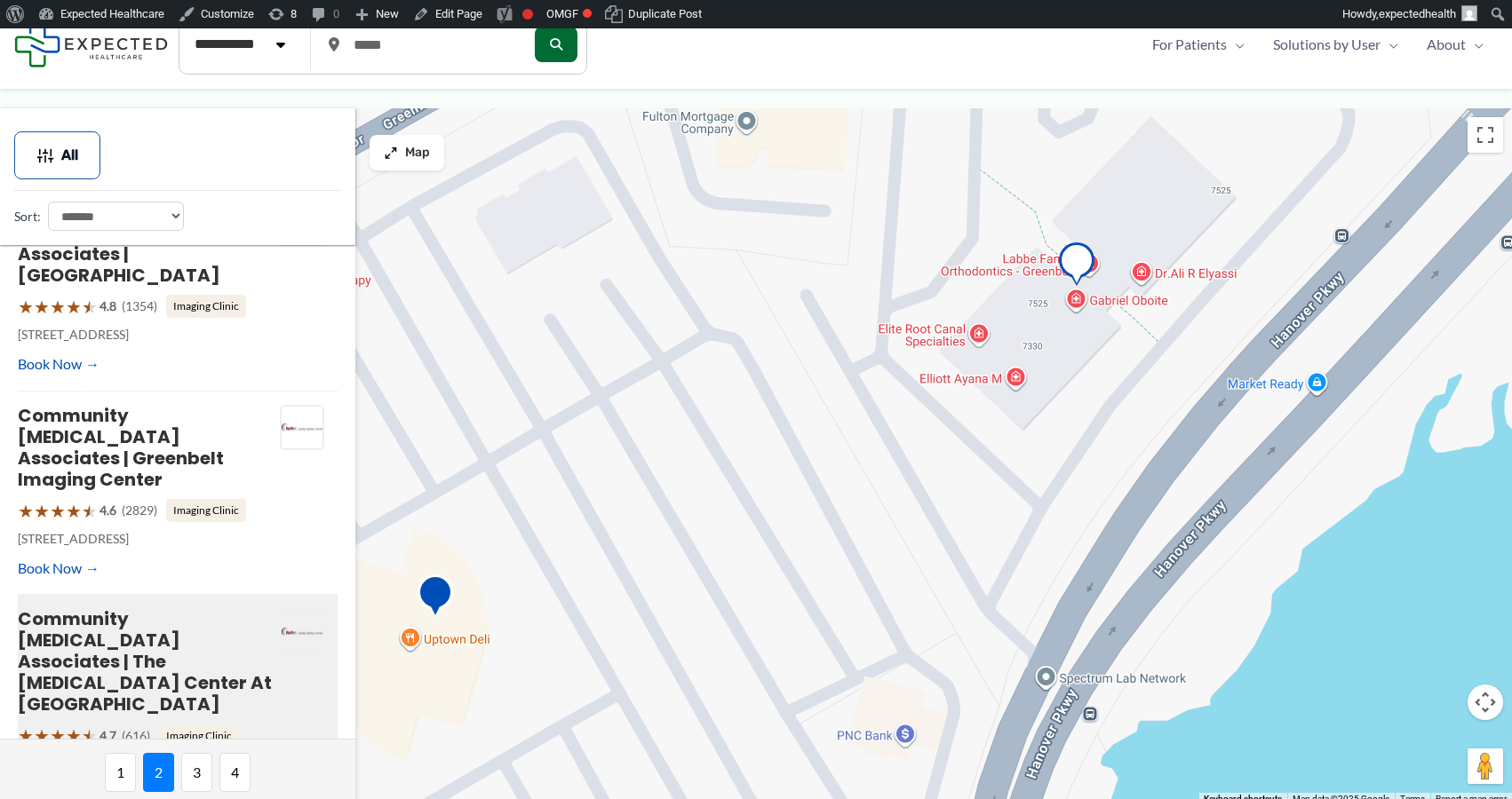
click at [436, 601] on img "Community Radiology Associates | Greenbelt Imaging Center" at bounding box center [435, 598] width 36 height 49
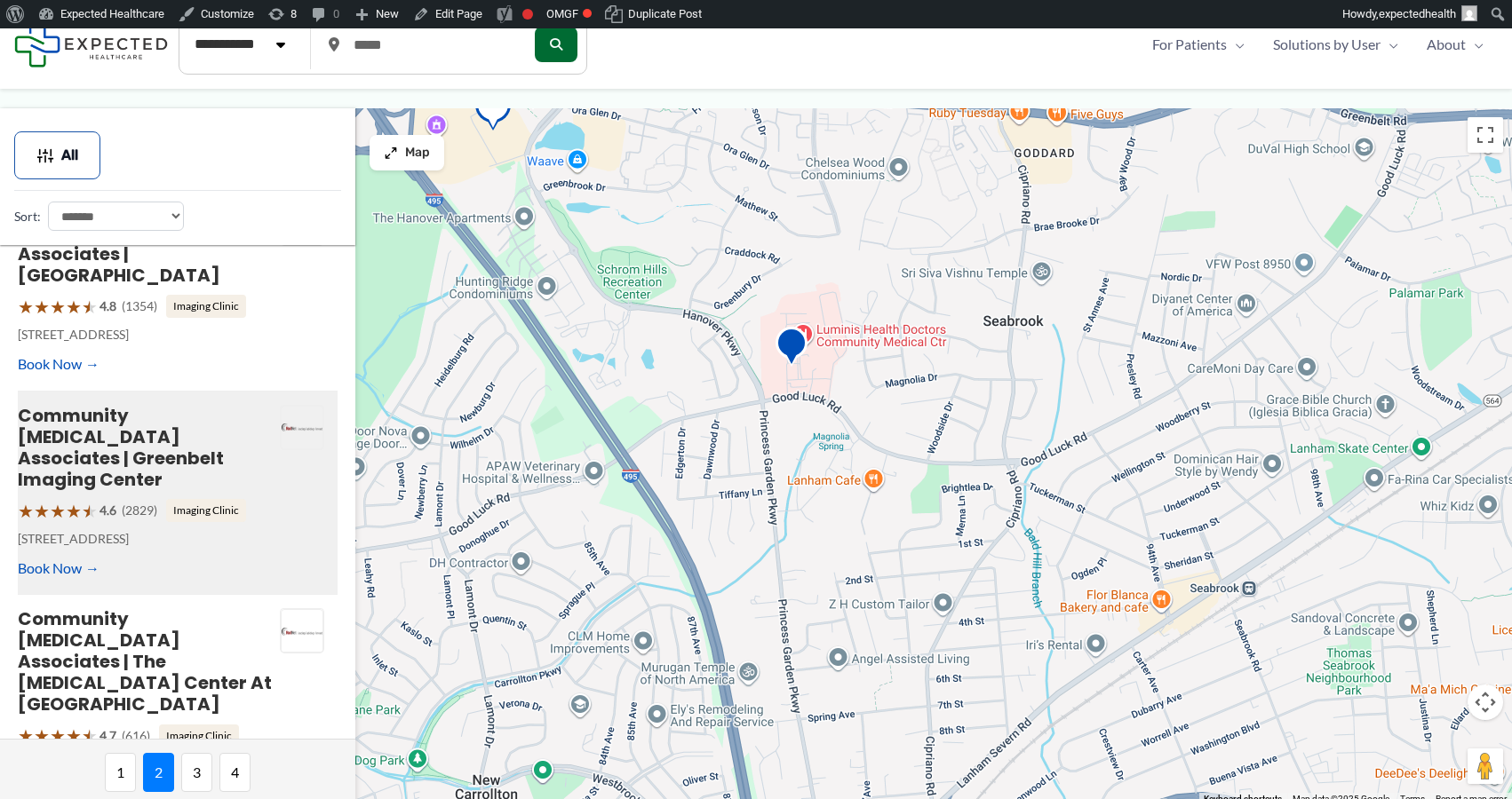
drag, startPoint x: 614, startPoint y: 633, endPoint x: 671, endPoint y: 160, distance: 476.4
click at [671, 160] on div at bounding box center [756, 456] width 1512 height 697
click at [791, 356] on img "Luminis Health Breast Imaging Lanham" at bounding box center [791, 347] width 36 height 49
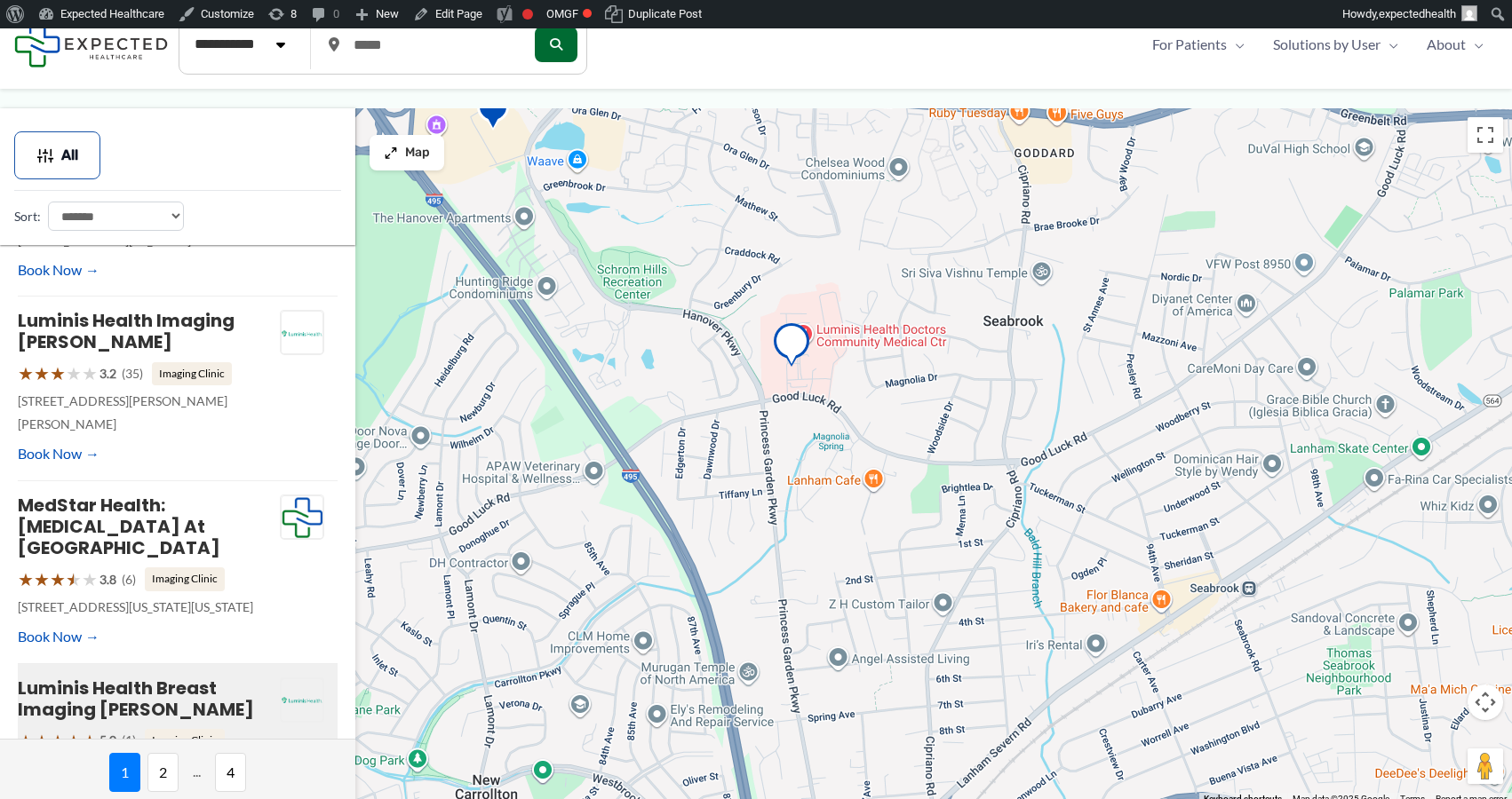
scroll to position [796, 0]
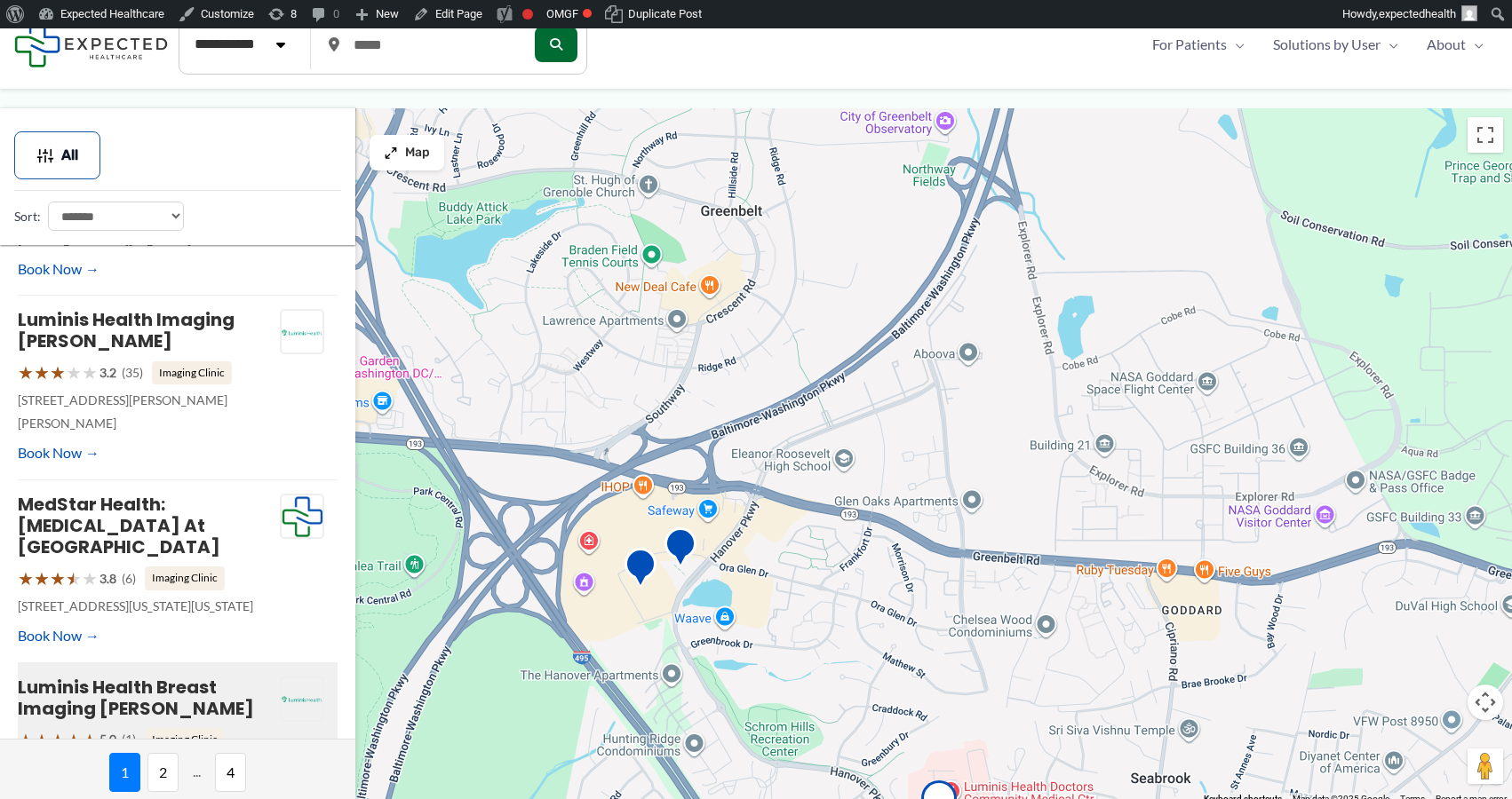
drag, startPoint x: 703, startPoint y: 189, endPoint x: 847, endPoint y: 649, distance: 482.0
click at [849, 649] on div at bounding box center [756, 456] width 1512 height 697
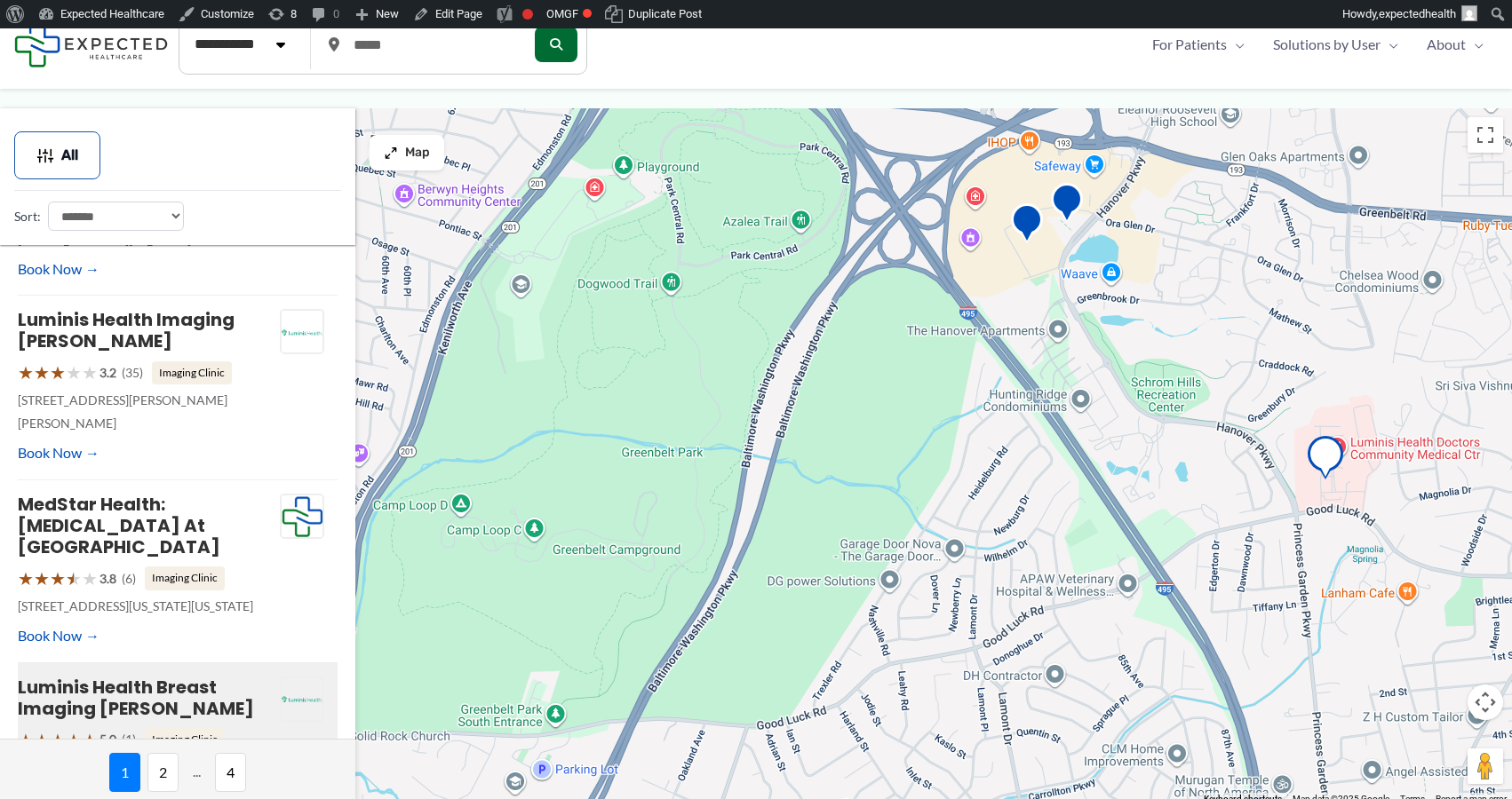
drag, startPoint x: 598, startPoint y: 568, endPoint x: 990, endPoint y: 221, distance: 523.5
click at [990, 221] on div at bounding box center [756, 456] width 1512 height 697
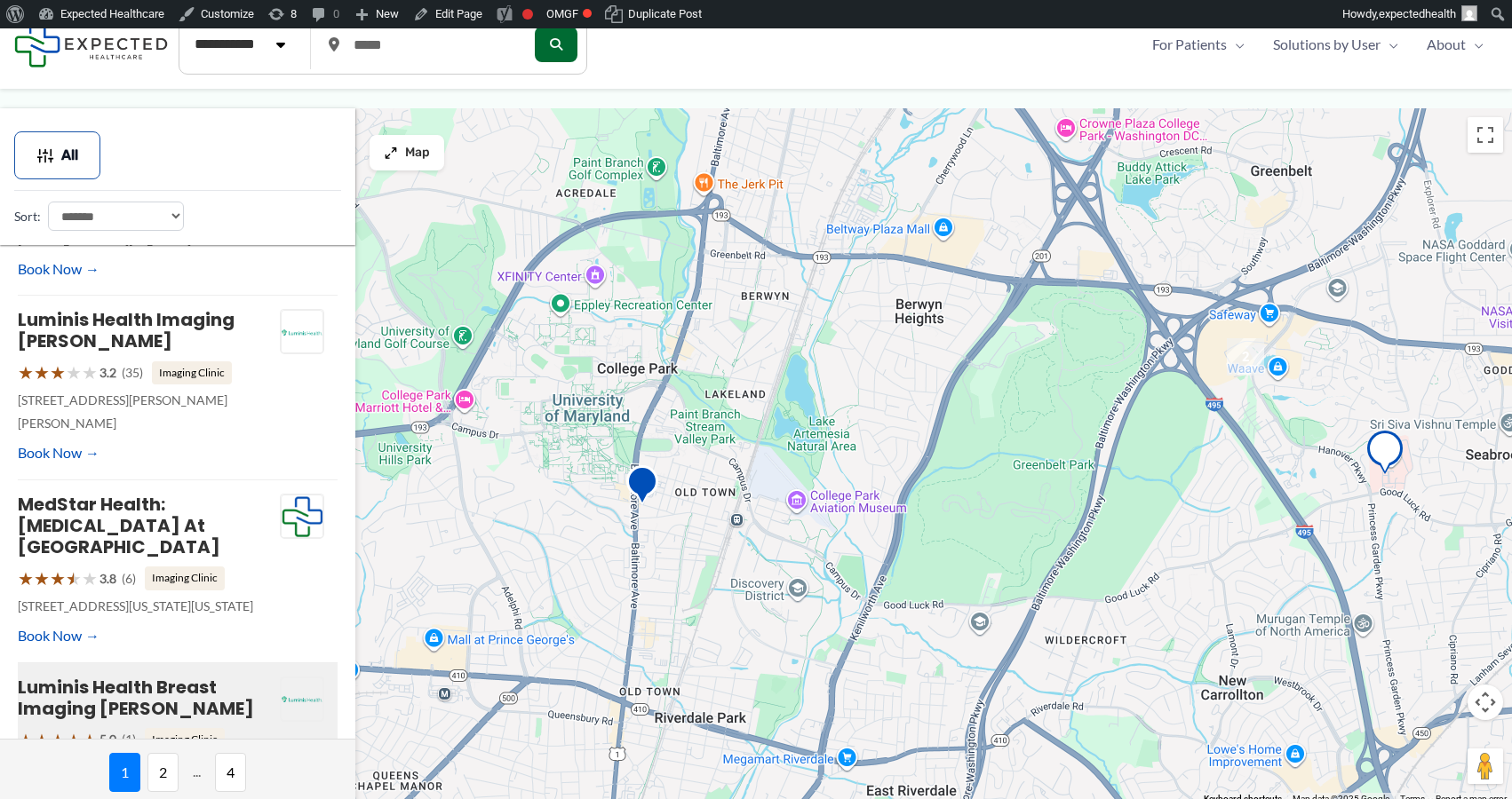
drag, startPoint x: 660, startPoint y: 673, endPoint x: 915, endPoint y: 571, distance: 274.6
click at [917, 571] on div at bounding box center [756, 456] width 1512 height 697
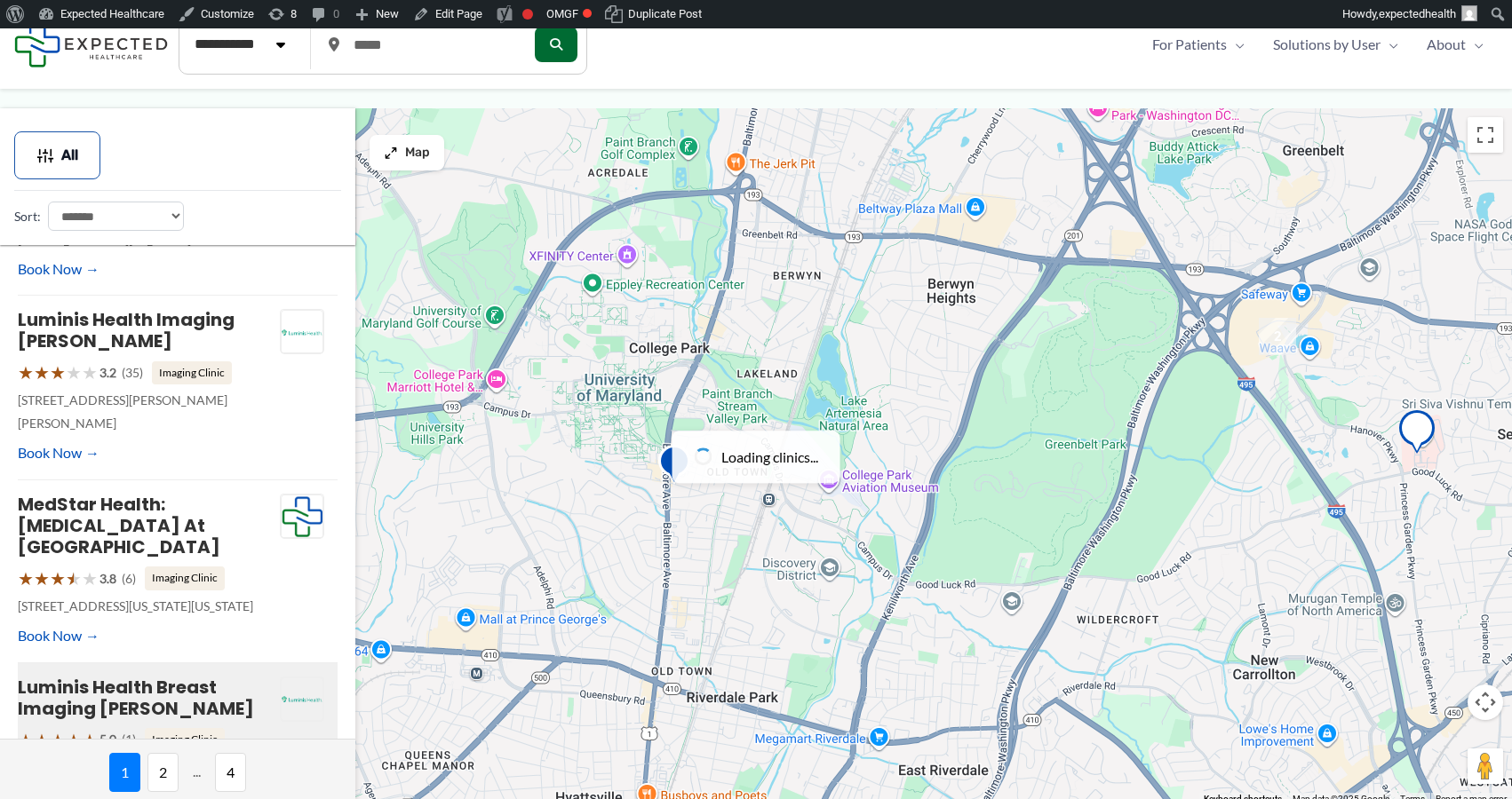
scroll to position [0, 0]
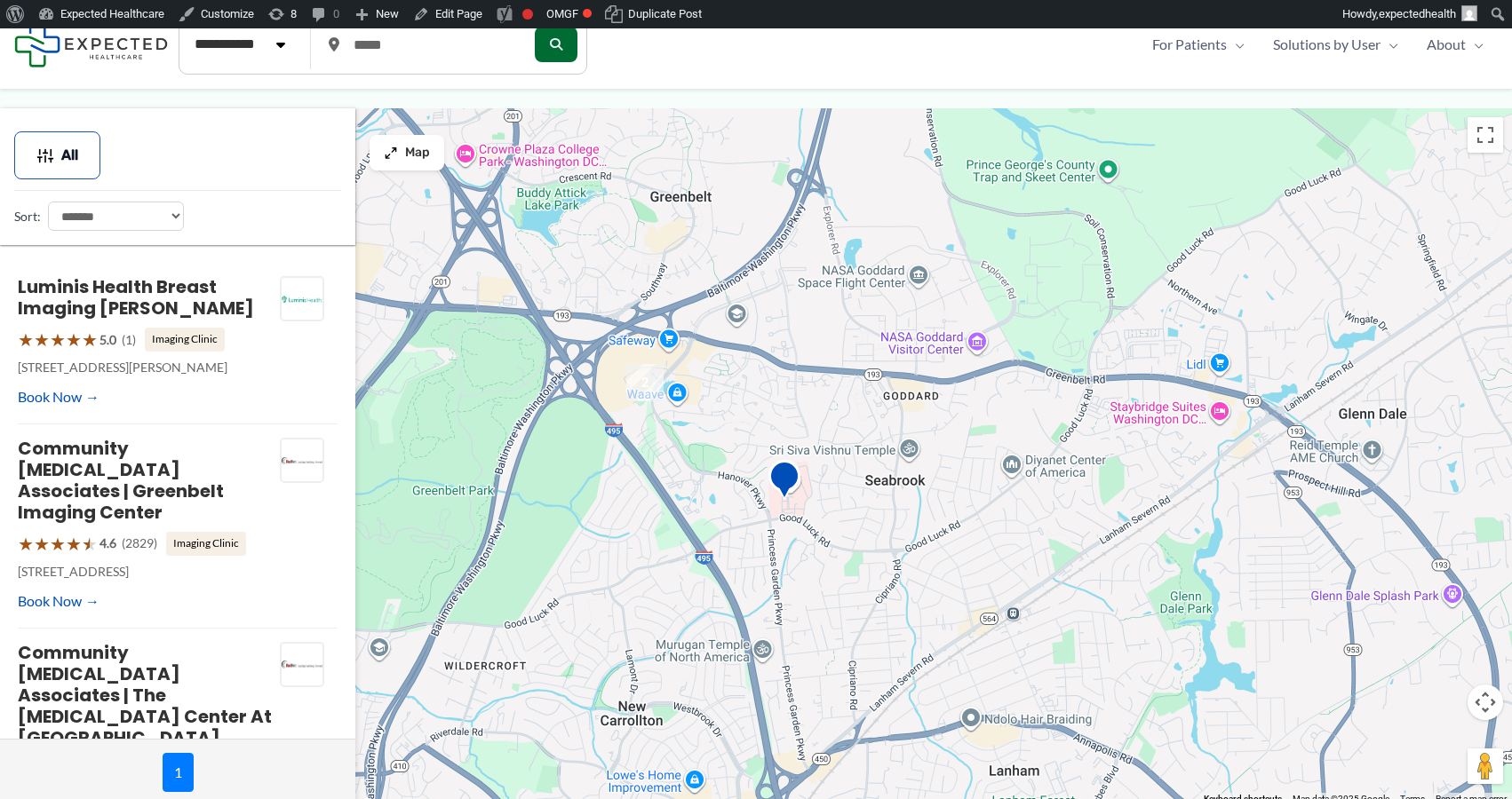
drag, startPoint x: 1323, startPoint y: 361, endPoint x: 684, endPoint y: 408, distance: 640.7
click at [684, 408] on div at bounding box center [756, 456] width 1512 height 697
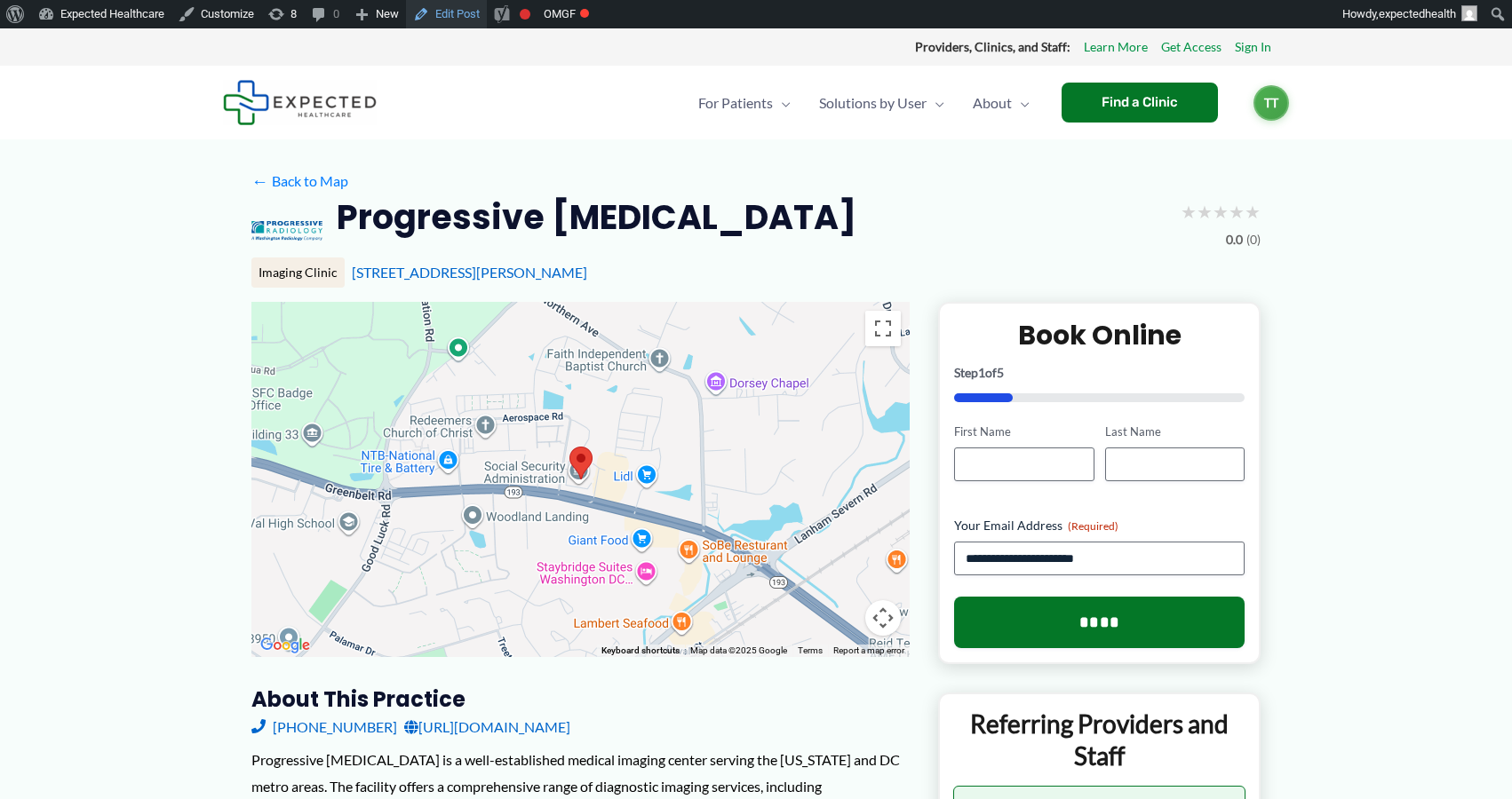
click at [470, 14] on link "Edit Post" at bounding box center [446, 14] width 81 height 28
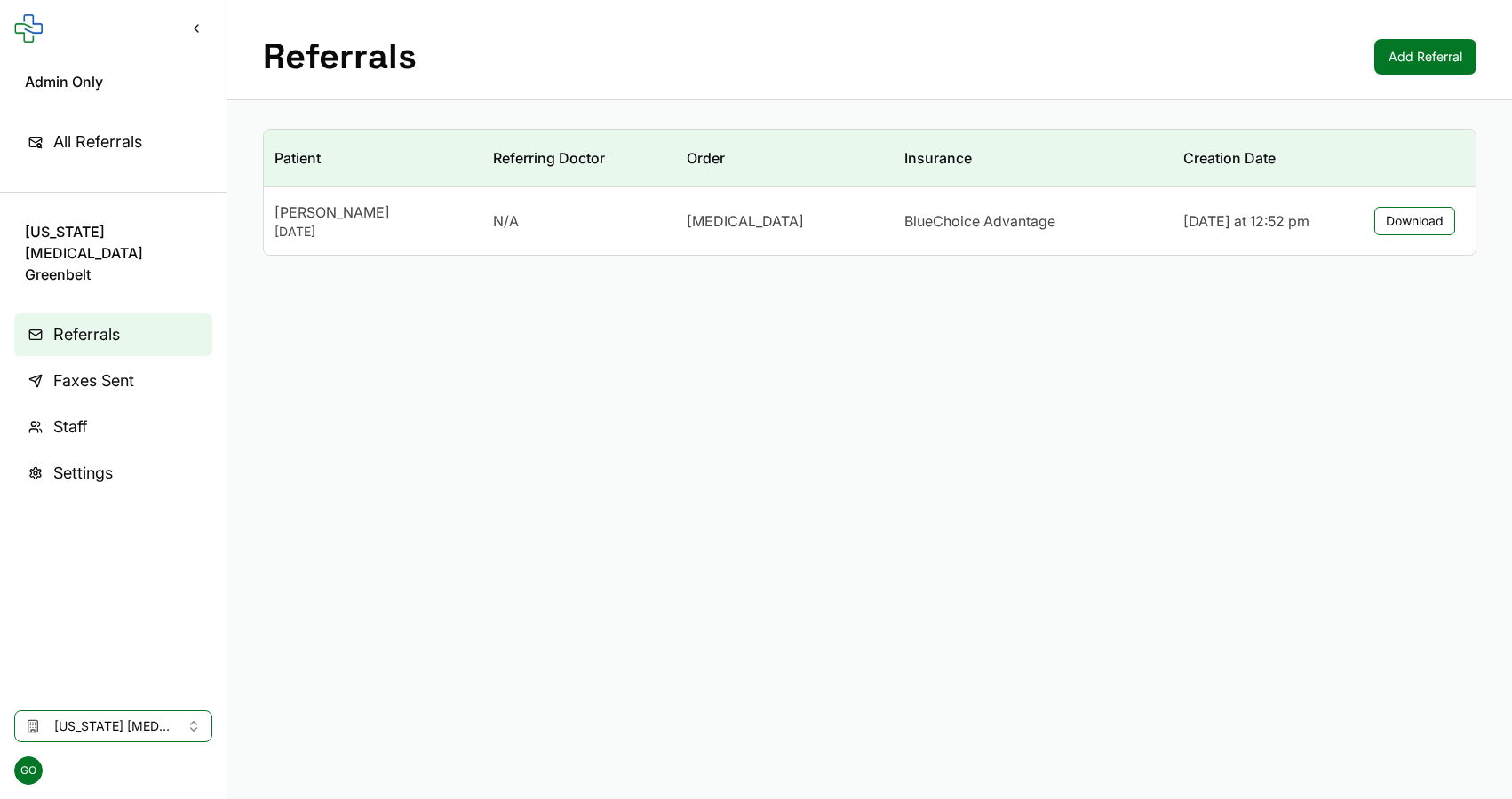
click at [139, 728] on span "[US_STATE] [MEDICAL_DATA] Greenbelt" at bounding box center [113, 726] width 118 height 17
type input "**********"
click at [166, 684] on span "648c3d5c-bc4f-4c90-8423-745a996408ad" at bounding box center [186, 688] width 265 height 17
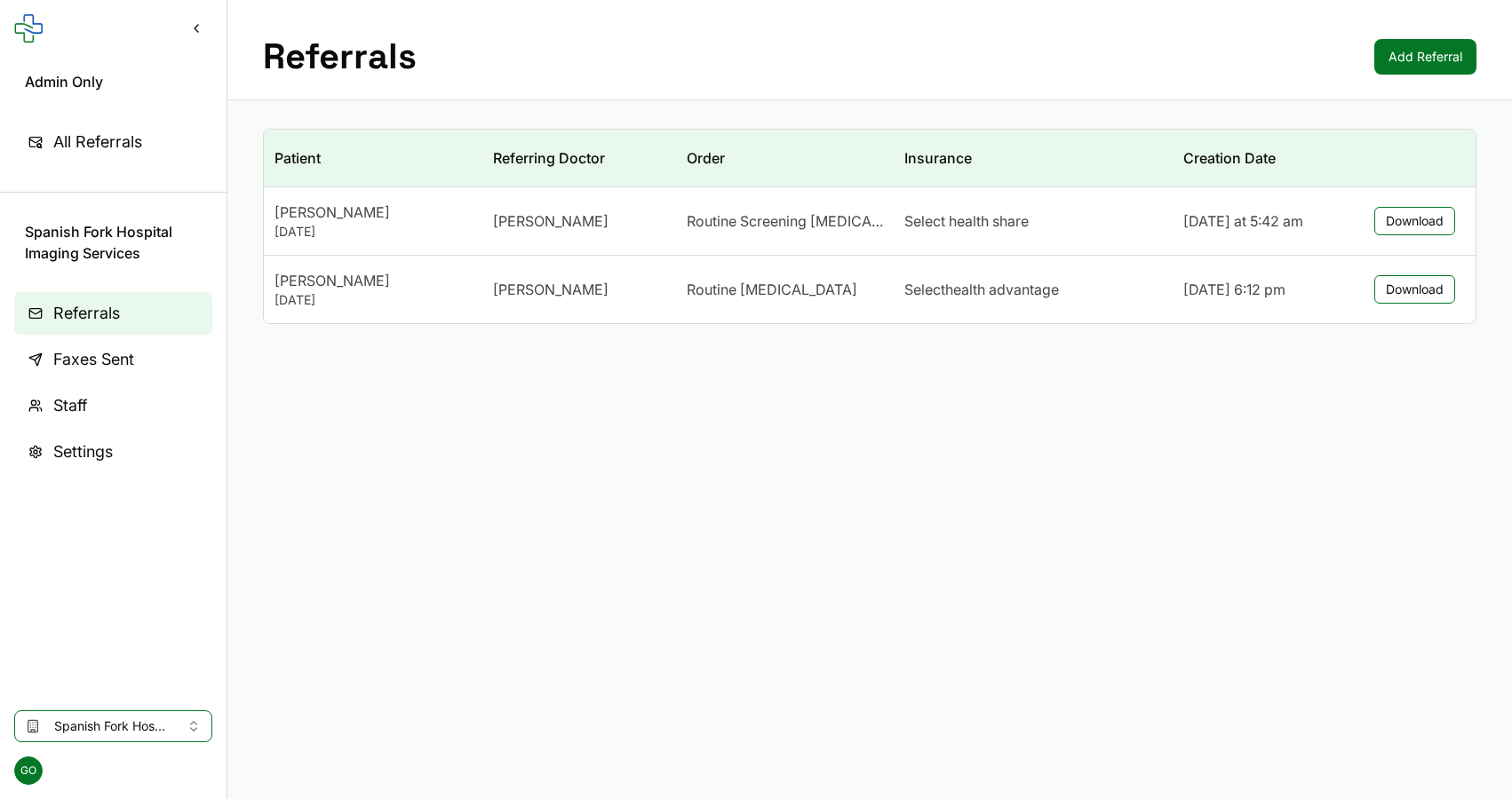
click at [370, 214] on div "[PERSON_NAME]" at bounding box center [373, 212] width 197 height 21
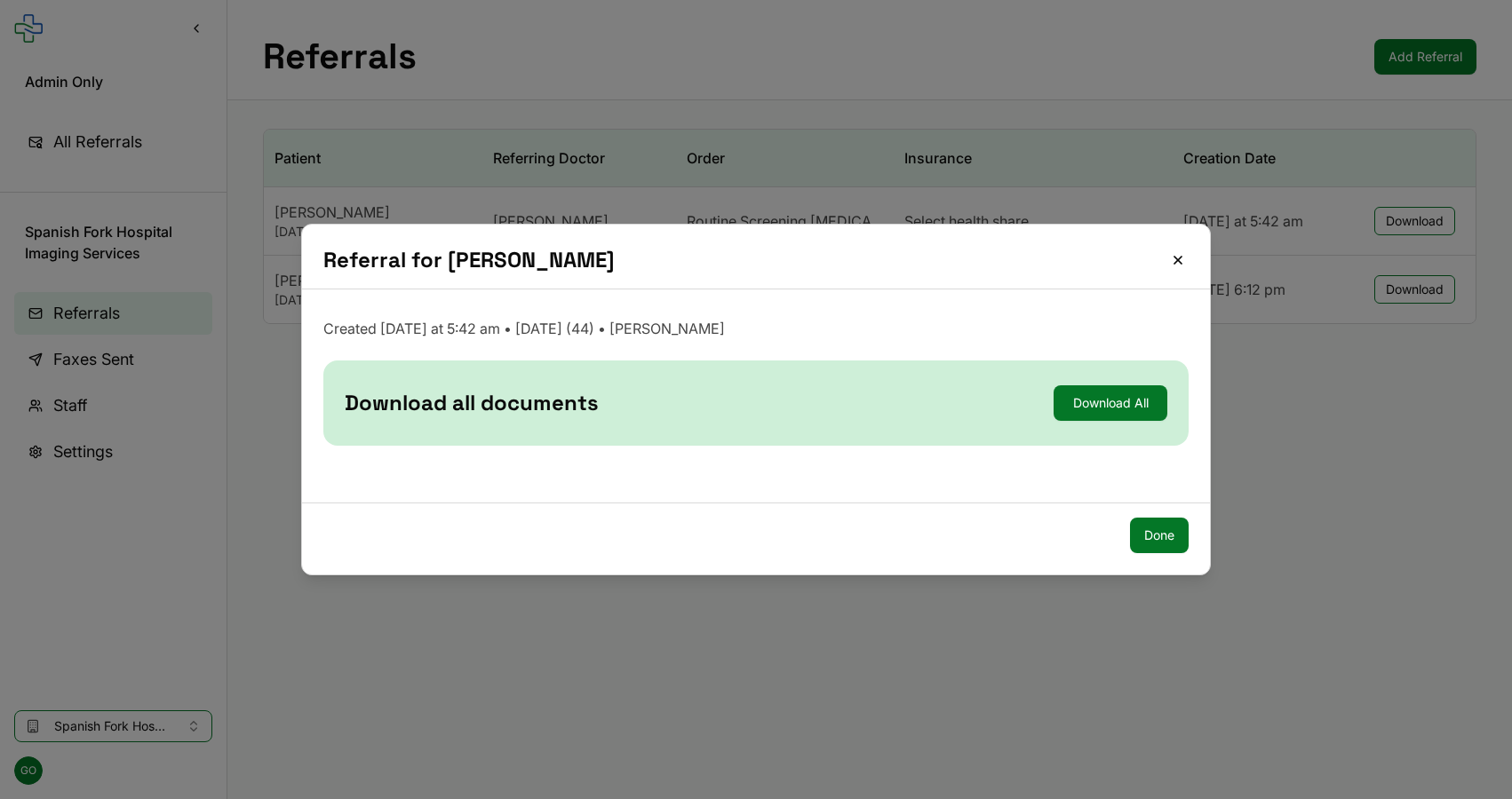
click at [1087, 399] on button "Download All" at bounding box center [1111, 403] width 114 height 36
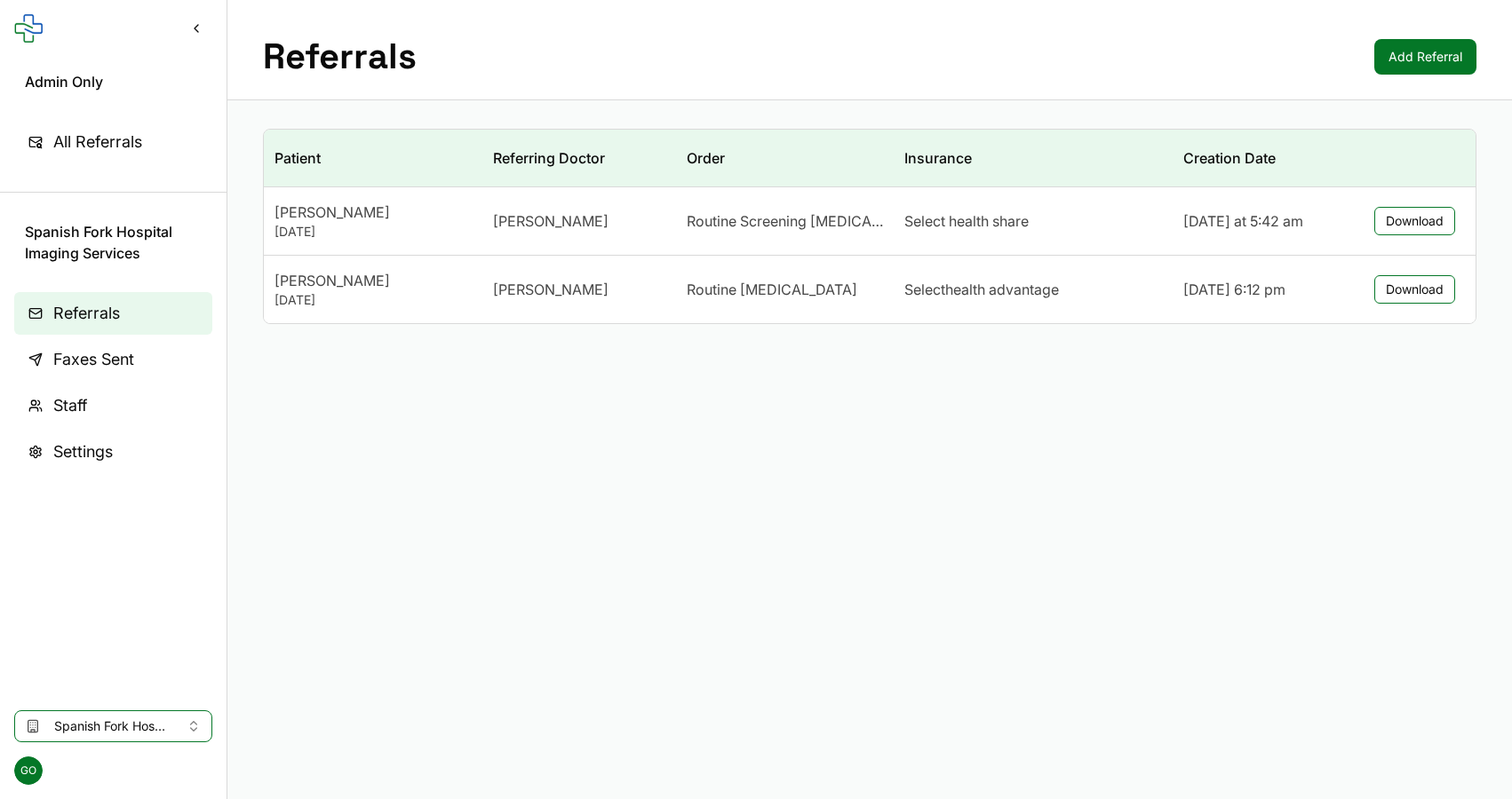
click at [111, 732] on span "Spanish Fork Hospital Imaging Services" at bounding box center [113, 726] width 118 height 17
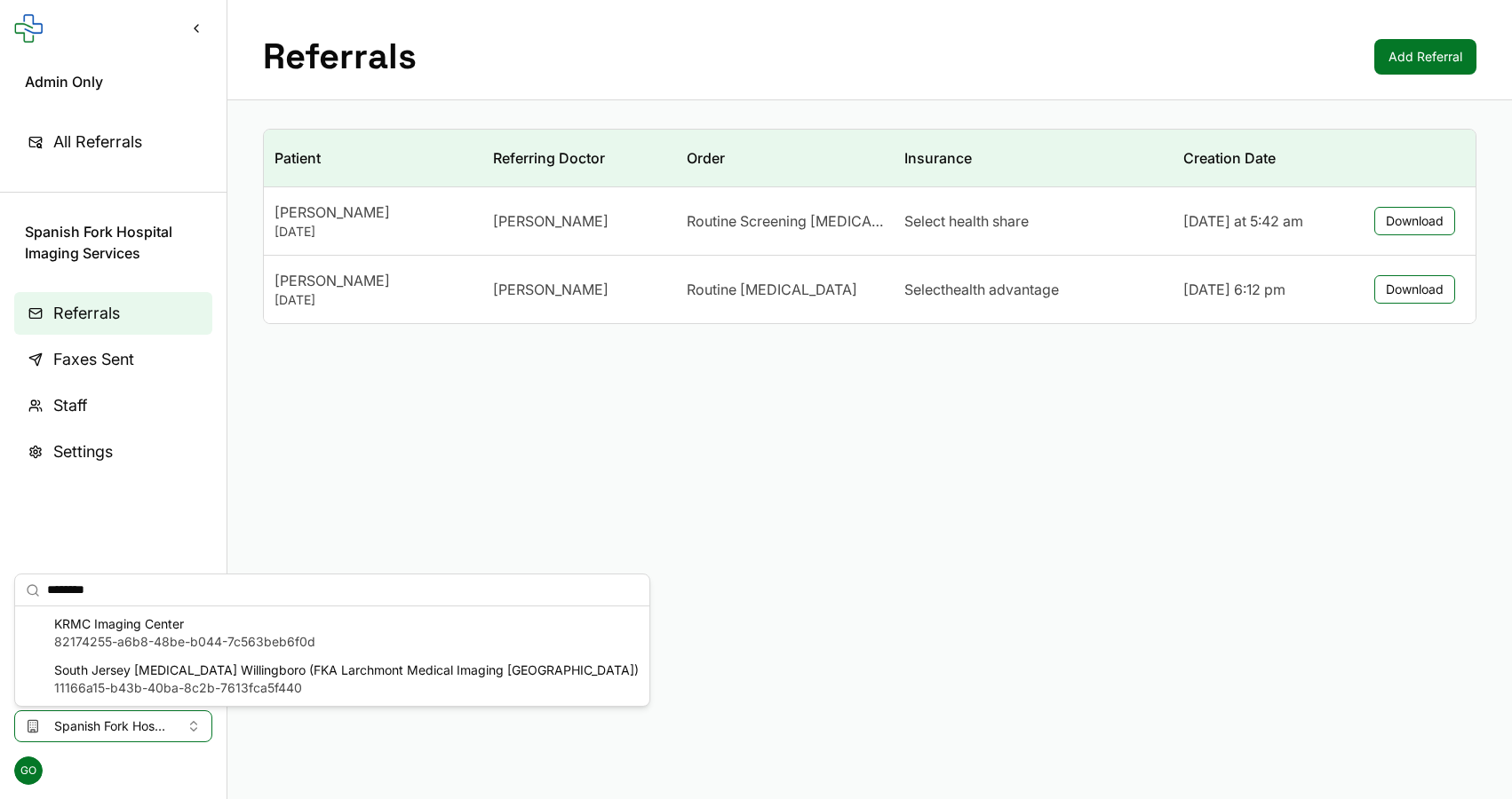
type input "********"
click at [122, 632] on span "KRMC Imaging Center" at bounding box center [184, 624] width 261 height 17
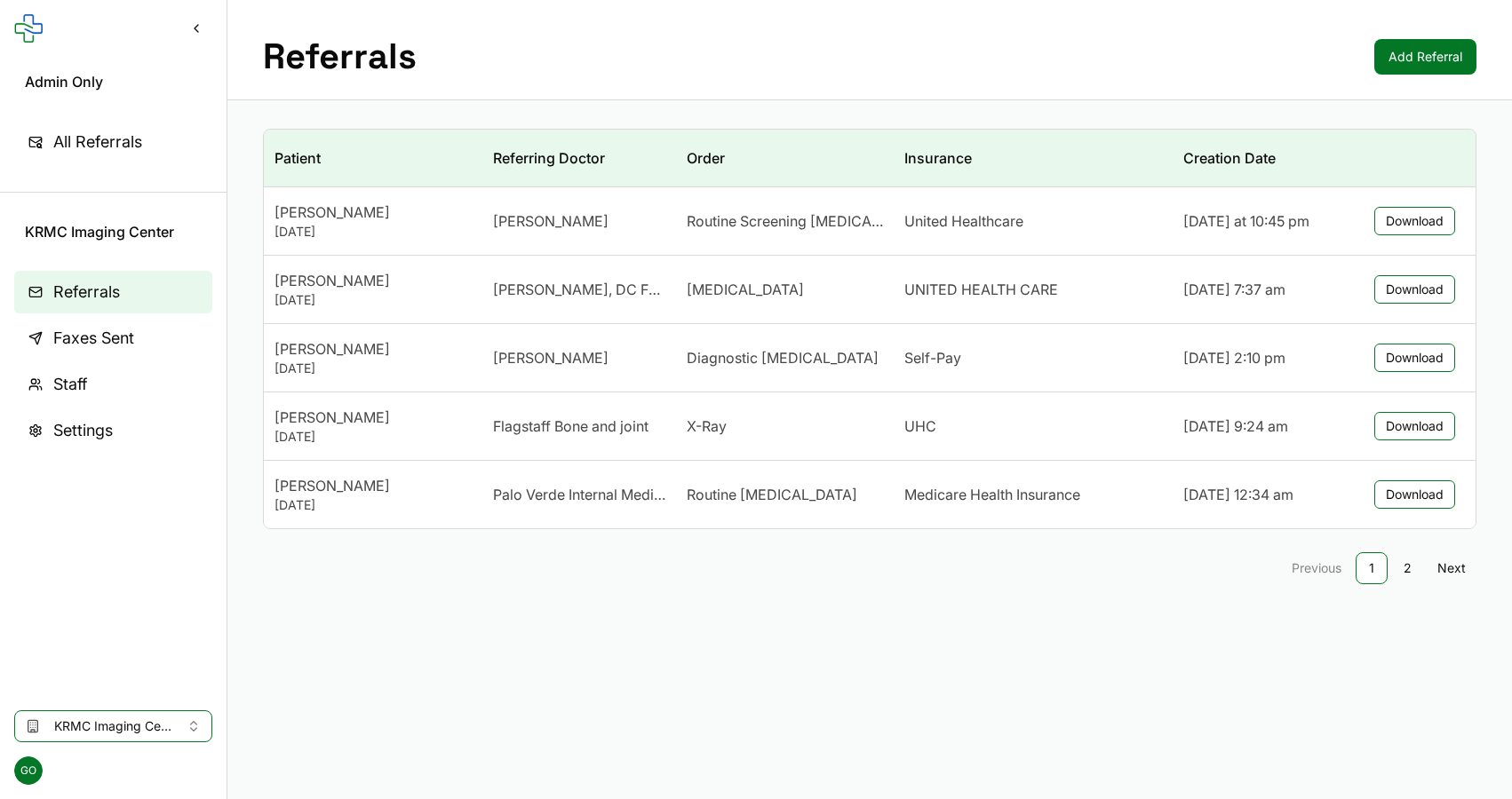
click at [78, 388] on span "Staff" at bounding box center [70, 384] width 34 height 25
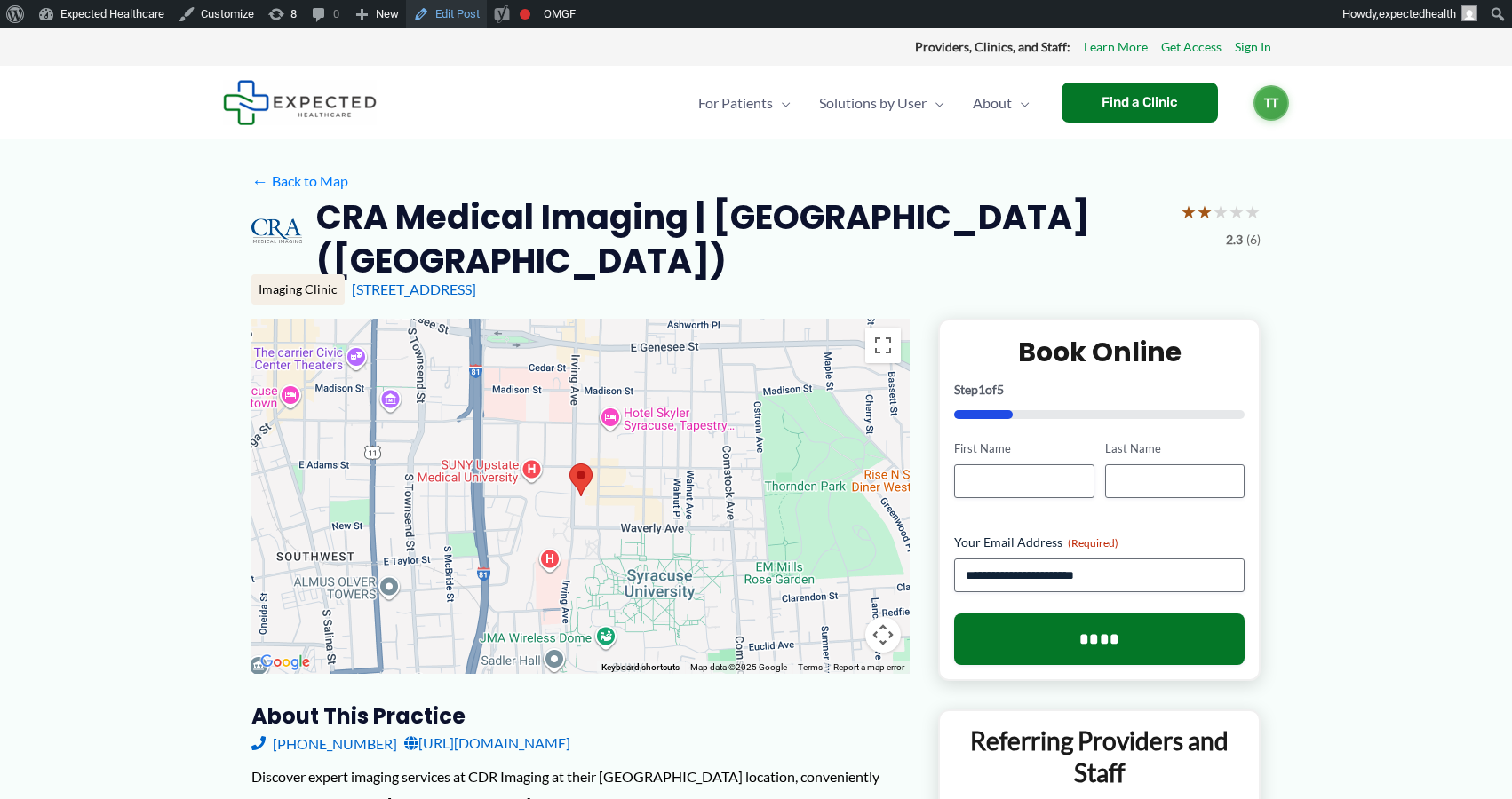
click at [449, 13] on link "Edit Post" at bounding box center [446, 14] width 81 height 28
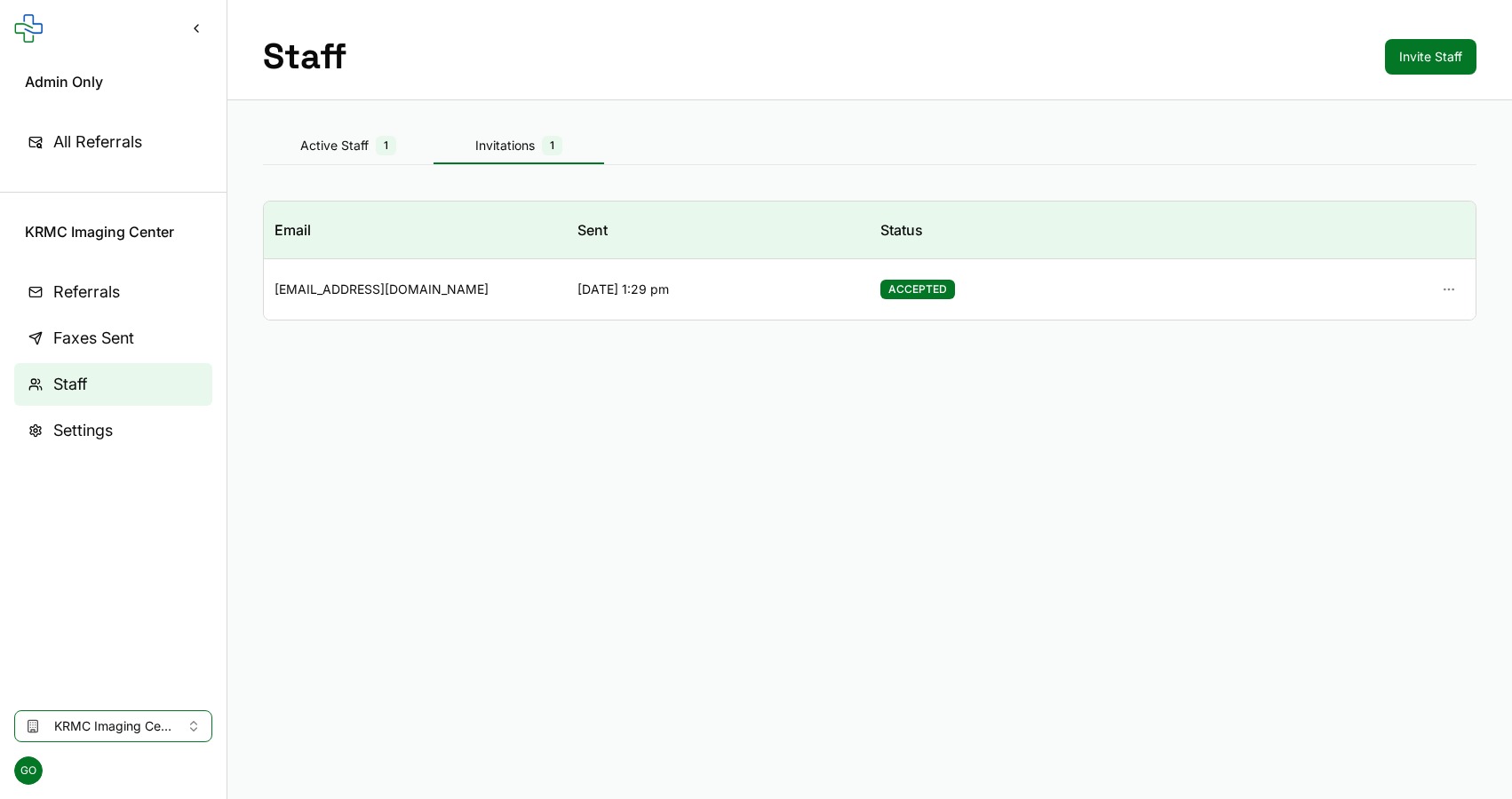
click at [471, 144] on div "Invitations 1" at bounding box center [519, 145] width 170 height 19
click at [1419, 49] on button "Invite Staff" at bounding box center [1430, 57] width 92 height 36
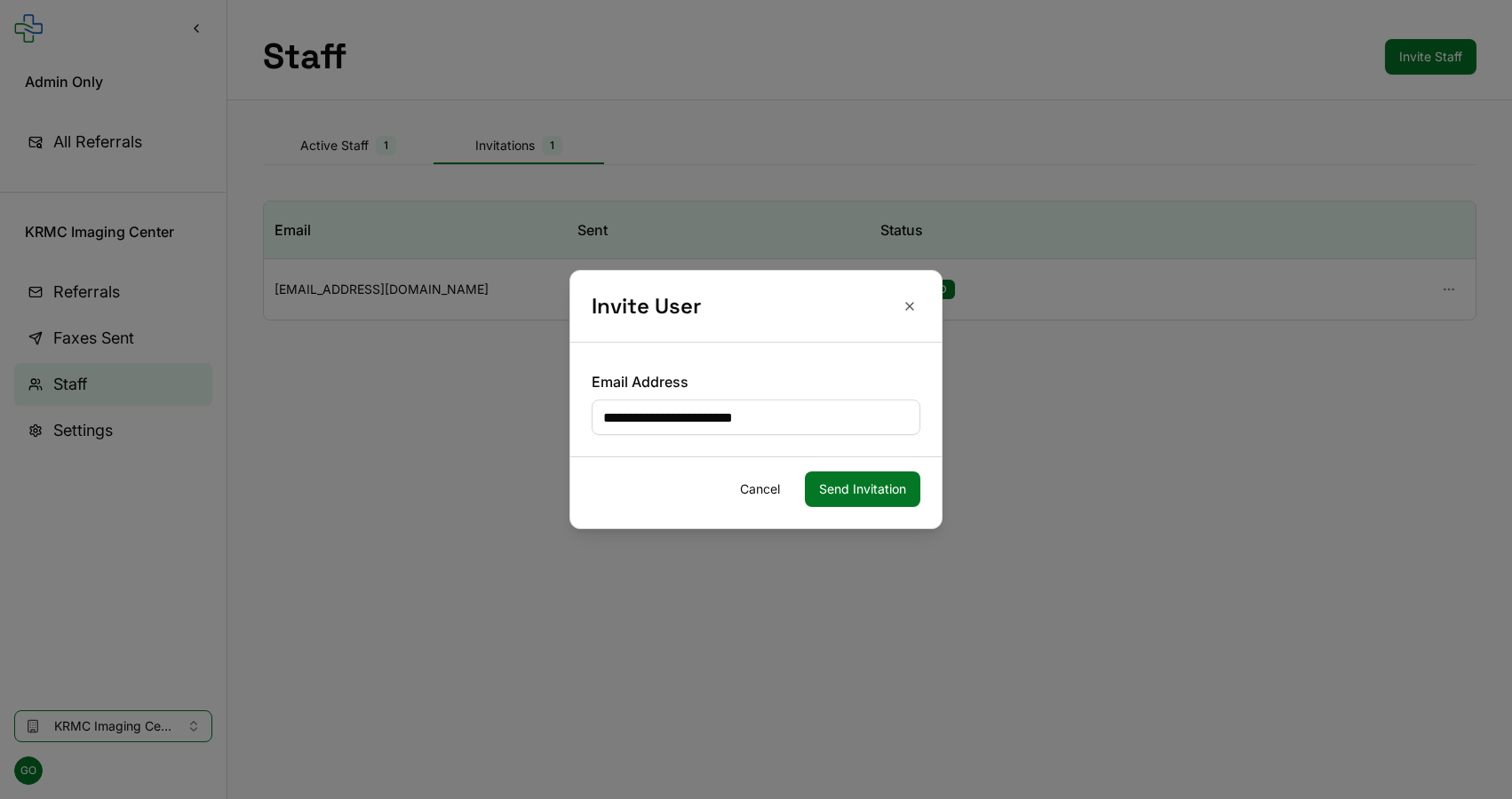
type input "**********"
click at [877, 504] on button "Send Invitation" at bounding box center [862, 489] width 115 height 36
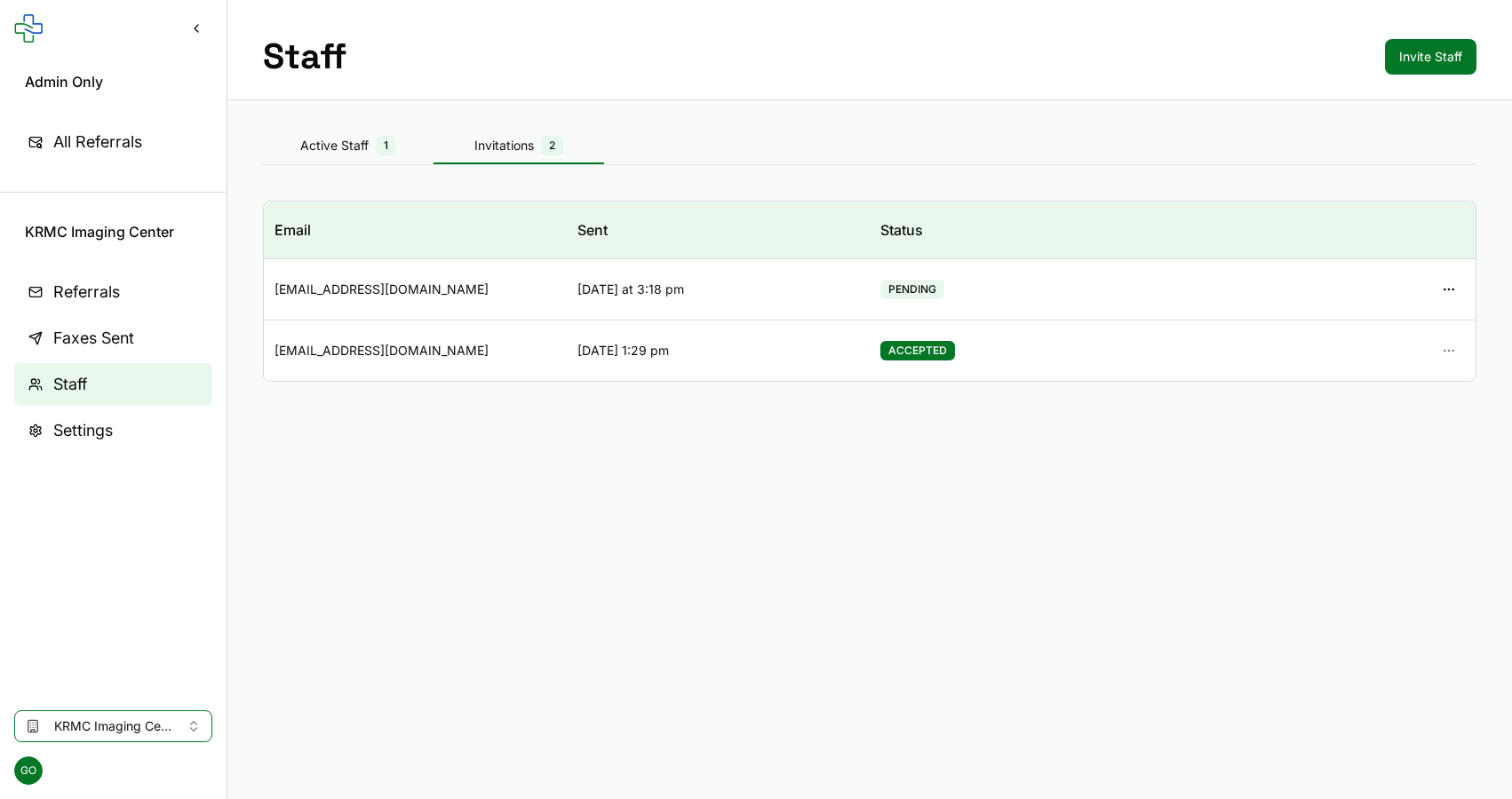
click at [368, 149] on div "Active Staff 1" at bounding box center [348, 145] width 170 height 19
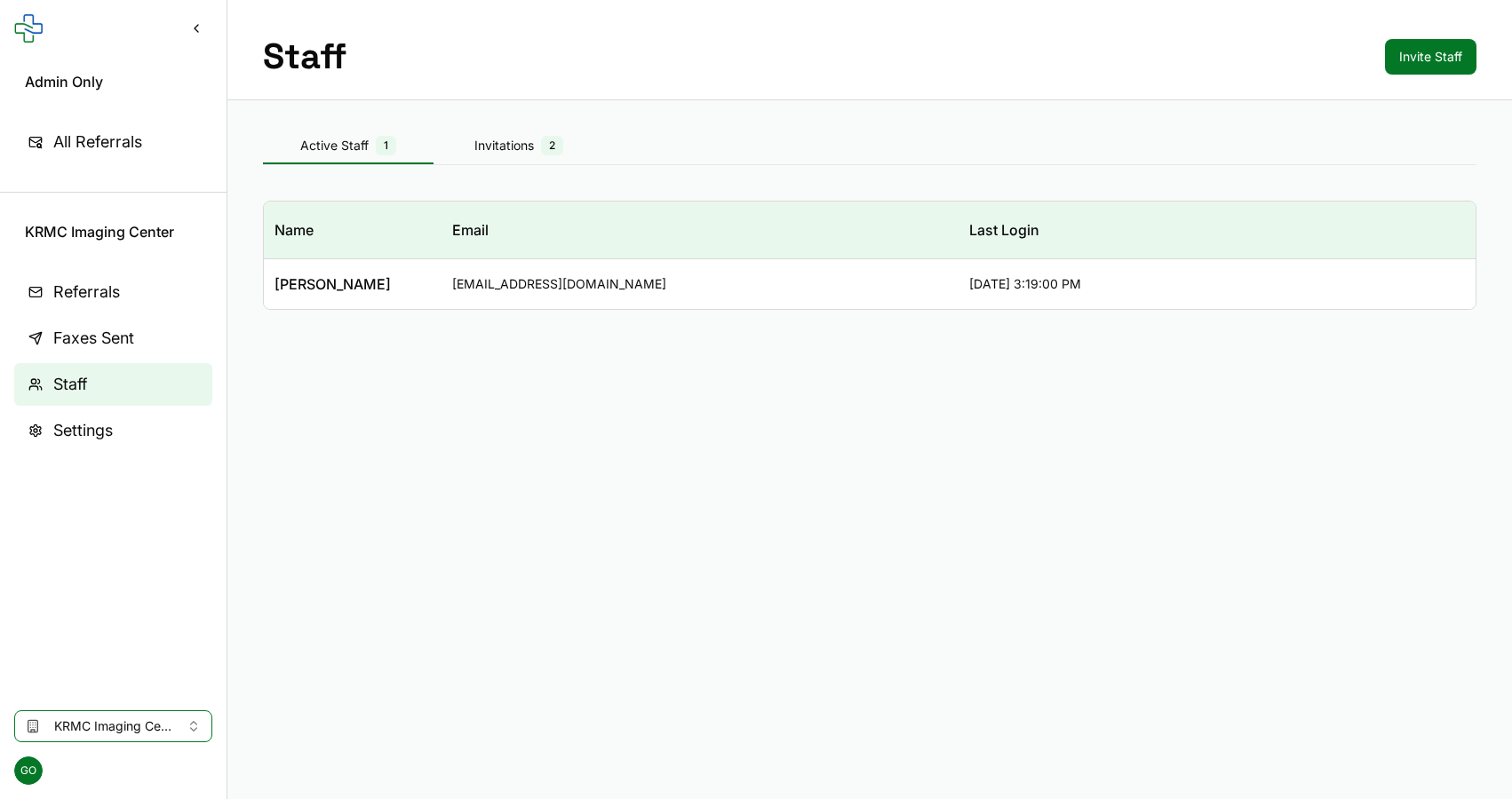
click at [538, 336] on div "Name Email Last Login Cassie Schreck radscheduling@azkrmc.org 8/28/2025, 3:19:0…" at bounding box center [870, 255] width 1213 height 166
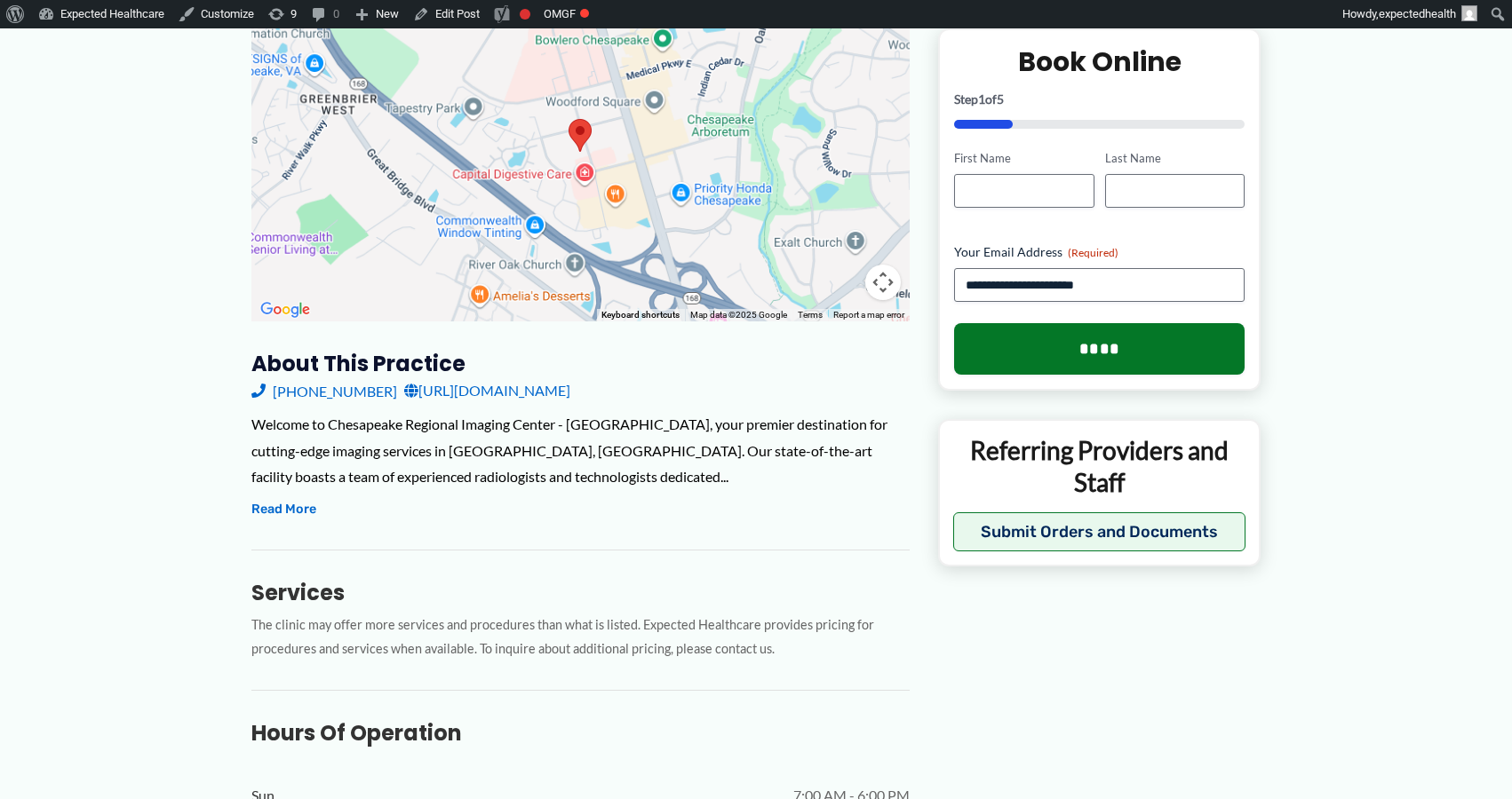
scroll to position [481, 0]
